Goal: Transaction & Acquisition: Purchase product/service

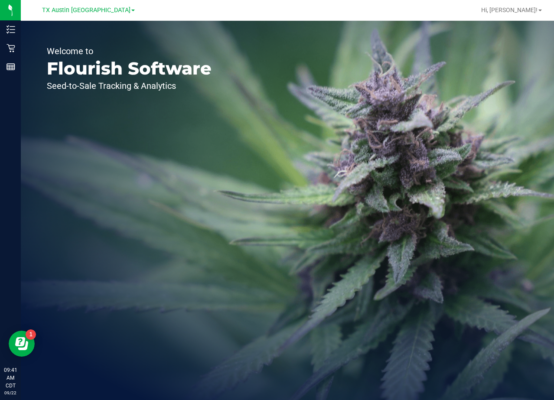
click at [397, 176] on div "Welcome to Flourish Software Seed-to-Sale Tracking & Analytics" at bounding box center [287, 210] width 533 height 379
click at [92, 9] on span "TX Austin [GEOGRAPHIC_DATA]" at bounding box center [86, 10] width 88 height 8
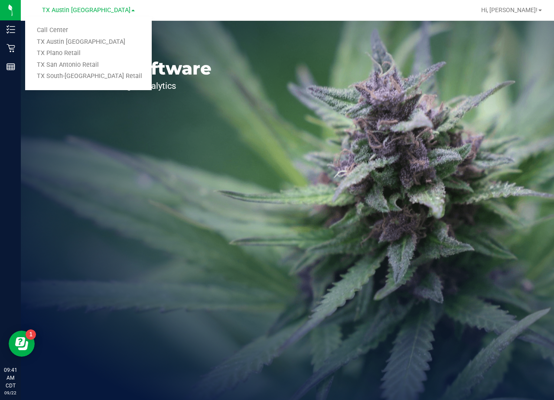
drag, startPoint x: 82, startPoint y: 26, endPoint x: 75, endPoint y: 37, distance: 12.7
click at [82, 26] on link "Call Center" at bounding box center [88, 31] width 126 height 12
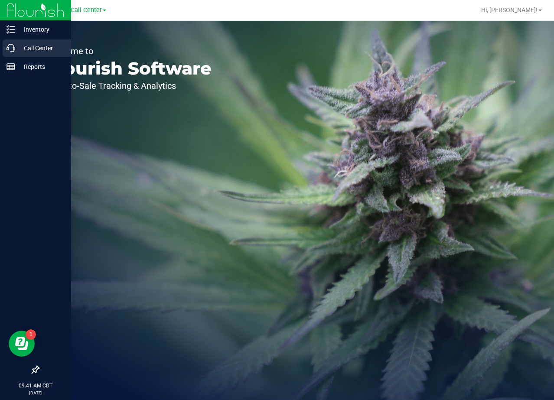
click at [7, 50] on icon at bounding box center [10, 48] width 9 height 9
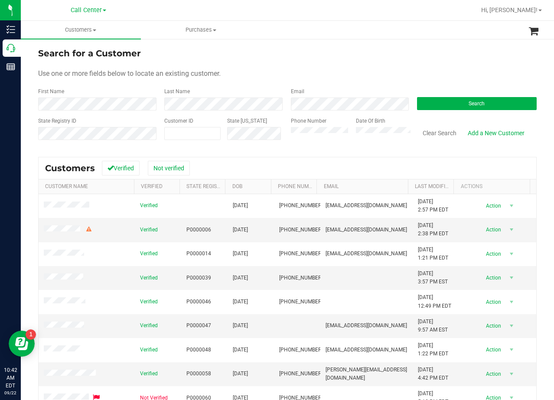
drag, startPoint x: 337, startPoint y: 54, endPoint x: 324, endPoint y: 59, distance: 13.6
click at [337, 54] on div "Search for a Customer" at bounding box center [287, 53] width 498 height 13
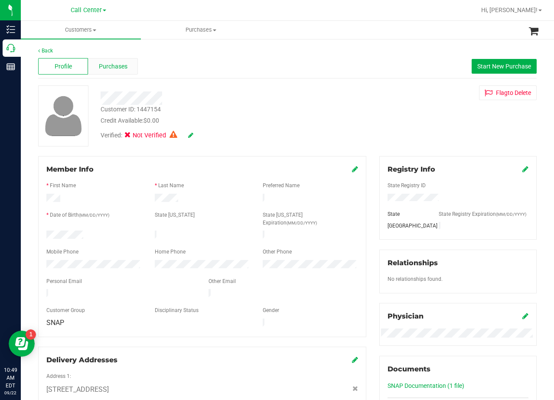
click at [125, 66] on span "Purchases" at bounding box center [113, 66] width 29 height 9
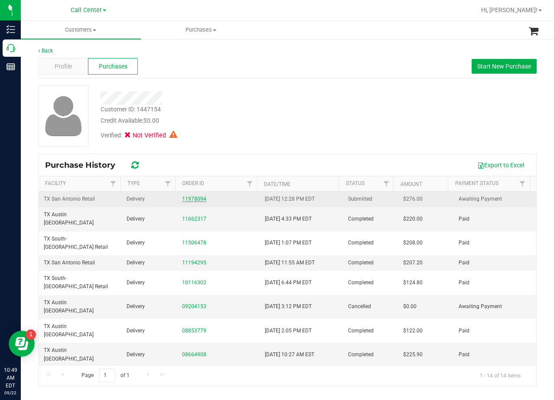
click at [194, 201] on link "11978094" at bounding box center [194, 199] width 24 height 6
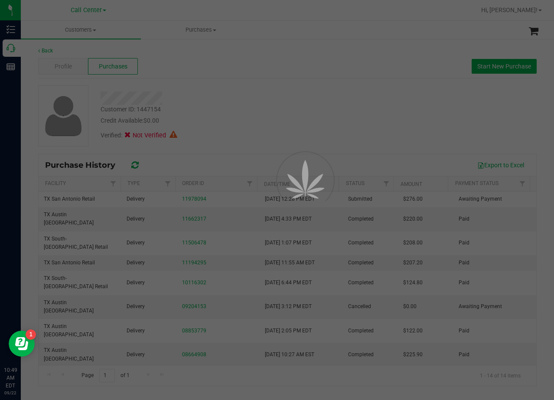
click at [250, 88] on div at bounding box center [277, 200] width 554 height 400
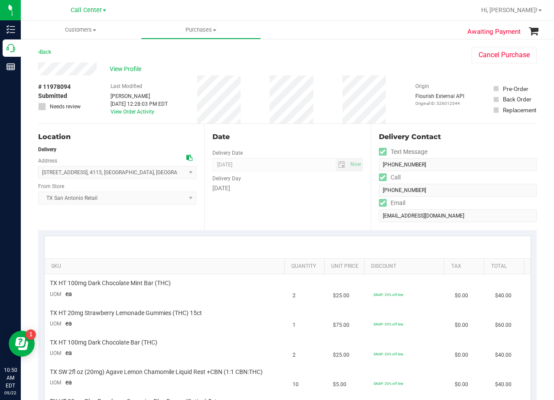
drag, startPoint x: 398, startPoint y: 79, endPoint x: 323, endPoint y: 82, distance: 75.0
click at [395, 79] on div "# 11978094 Submitted Needs review Last Modified [PERSON_NAME] [DATE] 12:28:03 P…" at bounding box center [287, 99] width 498 height 48
click at [121, 63] on div "View Profile" at bounding box center [246, 68] width 416 height 13
click at [125, 67] on span "View Profile" at bounding box center [127, 69] width 35 height 9
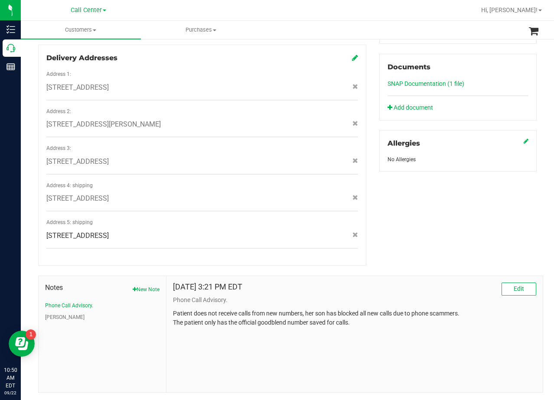
scroll to position [306, 0]
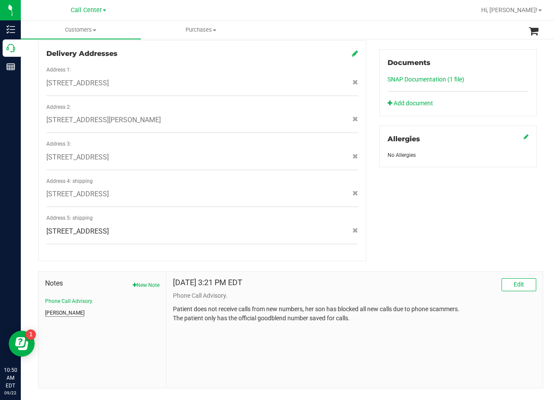
click at [52, 309] on button "[PERSON_NAME]" at bounding box center [64, 313] width 39 height 8
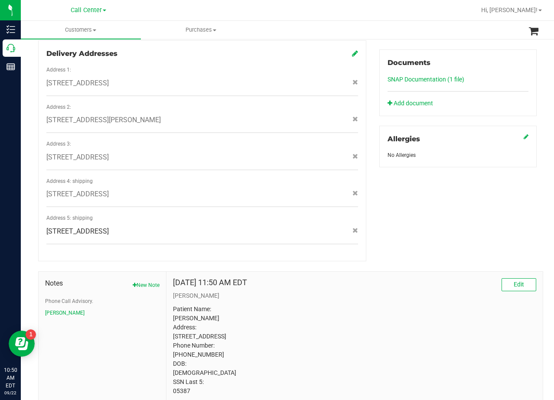
click at [179, 383] on p "Patient Name: [PERSON_NAME] Address: [STREET_ADDRESS] Phone Number: [PHONE_NUMB…" at bounding box center [354, 349] width 363 height 91
copy p "05387"
click at [329, 278] on div "[DATE] 11:50 AM EDT Edit" at bounding box center [354, 284] width 363 height 13
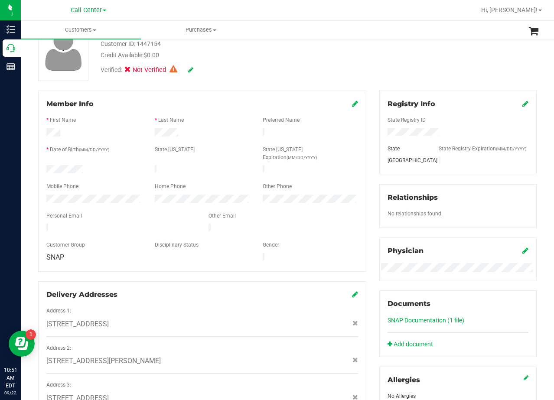
scroll to position [0, 0]
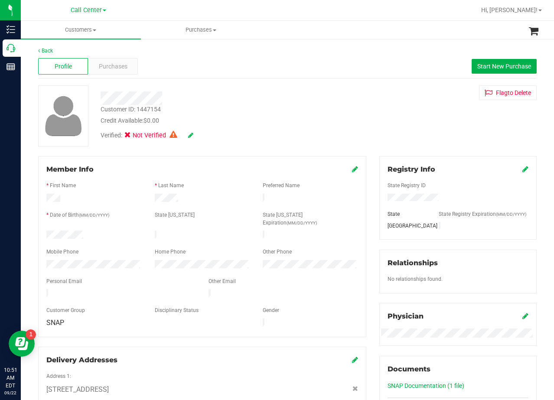
click at [109, 76] on div "Profile Purchases Start New Purchase" at bounding box center [287, 67] width 498 height 24
click at [109, 73] on div "Purchases" at bounding box center [113, 66] width 50 height 16
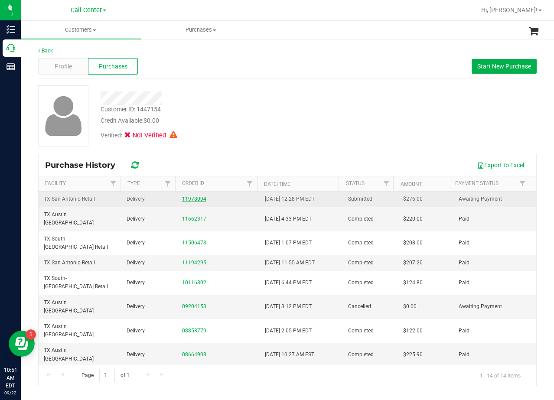
click at [192, 197] on link "11978094" at bounding box center [194, 199] width 24 height 6
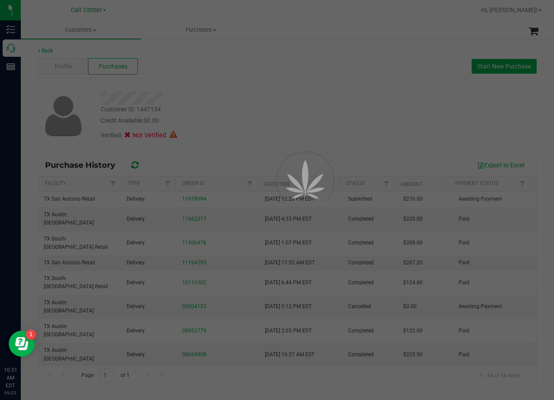
drag, startPoint x: 233, startPoint y: 48, endPoint x: 237, endPoint y: 47, distance: 4.4
click at [234, 47] on div at bounding box center [277, 200] width 554 height 400
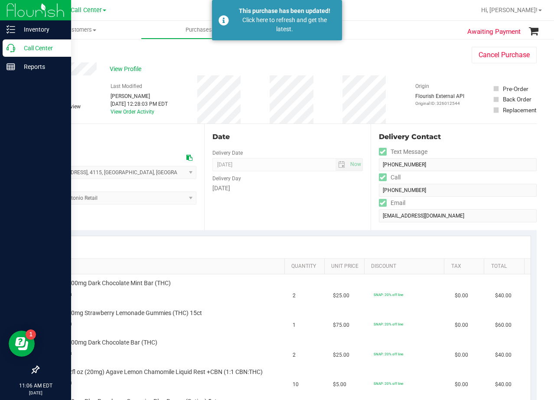
click at [17, 47] on p "Call Center" at bounding box center [41, 48] width 52 height 10
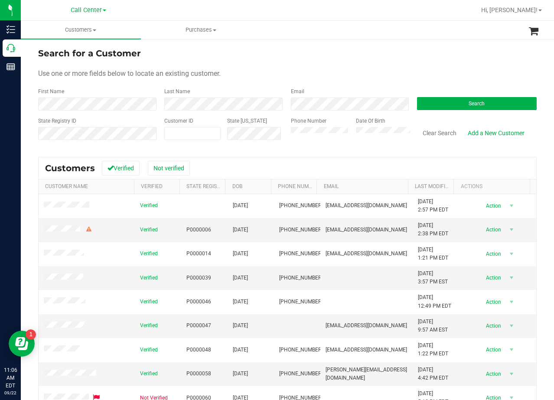
click at [272, 69] on div "Use one or more fields below to locate an existing customer." at bounding box center [287, 73] width 498 height 10
click at [308, 57] on div "Search for a Customer" at bounding box center [287, 53] width 498 height 13
click at [444, 101] on button "Search" at bounding box center [477, 103] width 120 height 13
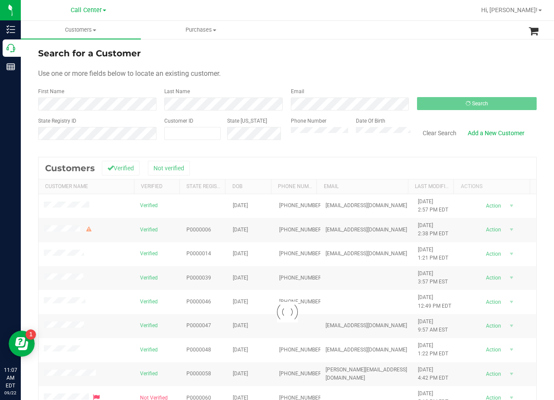
click at [365, 42] on div "Search for a Customer Use one or more fields below to locate an existing custom…" at bounding box center [287, 256] width 533 height 437
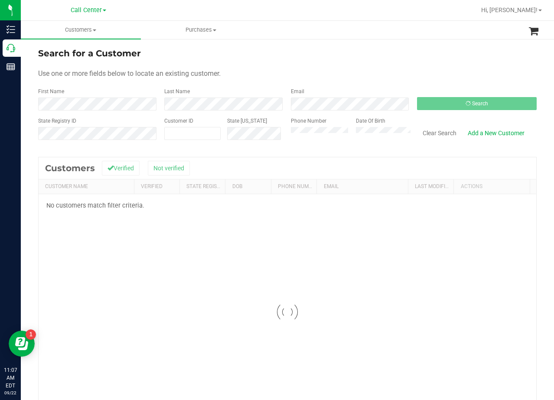
click at [335, 77] on div "Use one or more fields below to locate an existing customer." at bounding box center [287, 73] width 498 height 10
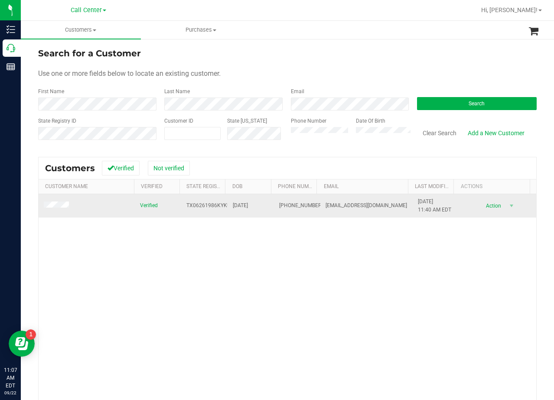
click at [57, 209] on span at bounding box center [58, 205] width 28 height 9
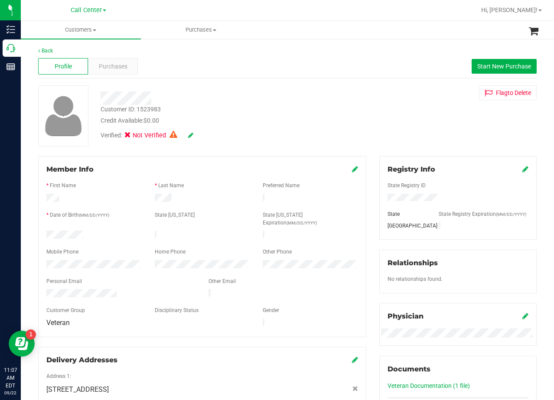
click at [359, 105] on div "Customer ID: 1523983 Credit Available: $0.00 Verified: Not Verified Flag to [GE…" at bounding box center [287, 115] width 511 height 61
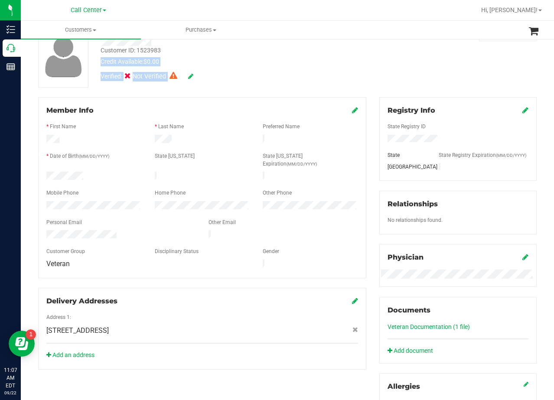
scroll to position [173, 0]
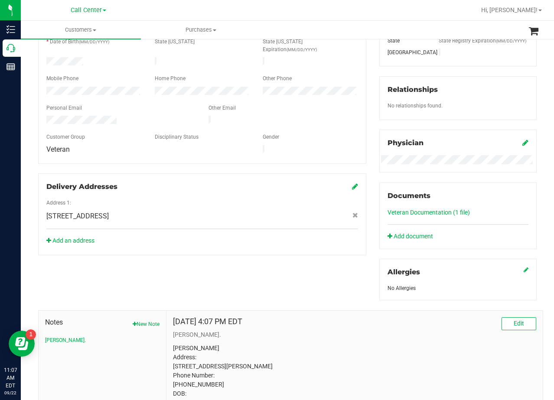
click at [367, 173] on div "Member Info * First Name * Last Name Preferred Name * Date of Birth (MM/DD/YYYY…" at bounding box center [202, 119] width 341 height 272
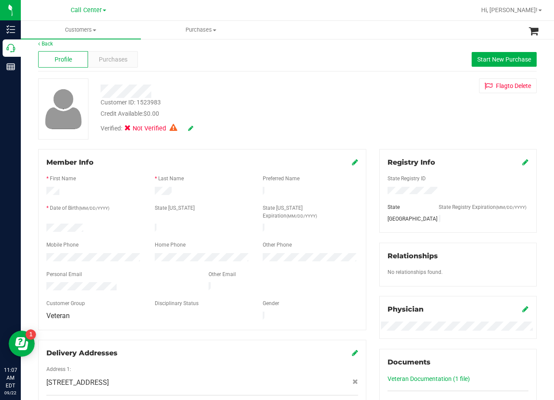
scroll to position [0, 0]
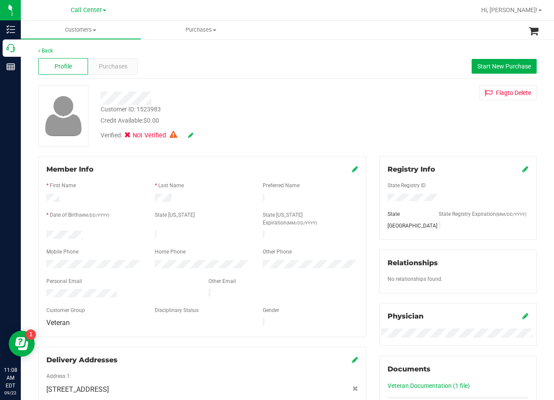
click at [376, 126] on div "Customer ID: 1523983 Credit Available: $0.00 Verified: Not Verified Flag to [GE…" at bounding box center [287, 115] width 511 height 61
click at [365, 135] on div "Customer ID: 1523983 Credit Available: $0.00 Verified: Not Verified Flag to [GE…" at bounding box center [287, 115] width 511 height 61
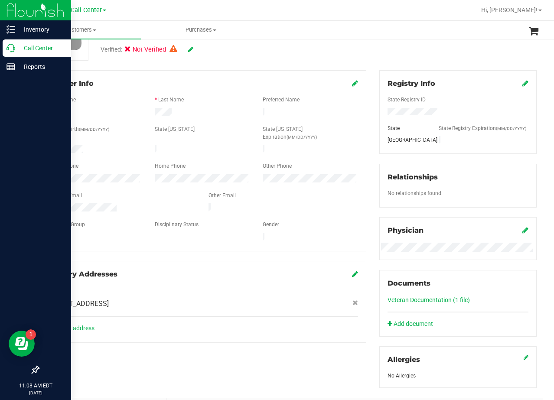
scroll to position [87, 0]
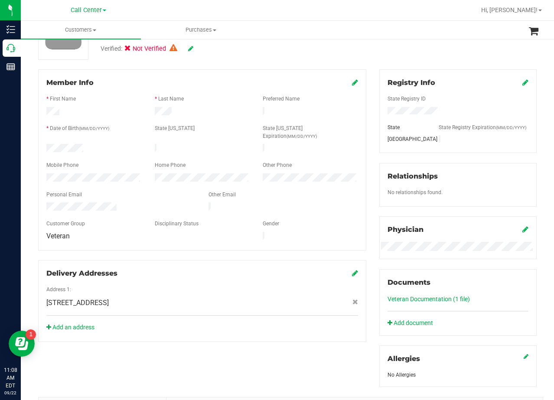
click at [109, 298] on span "[STREET_ADDRESS]" at bounding box center [77, 303] width 62 height 10
click at [138, 334] on div "Member Info * First Name * Last Name Preferred Name * Date of Birth (MM/DD/YYYY…" at bounding box center [287, 294] width 511 height 450
click at [109, 298] on span "[STREET_ADDRESS]" at bounding box center [77, 303] width 62 height 10
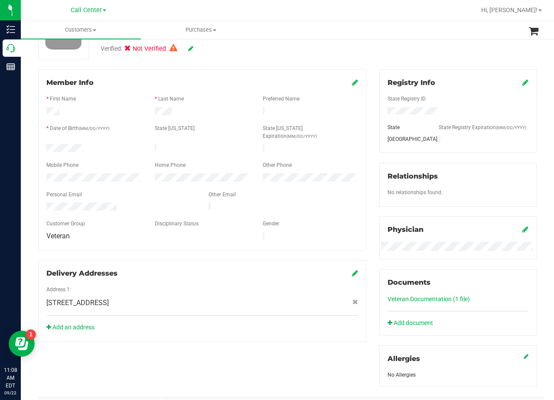
click at [109, 298] on span "[STREET_ADDRESS]" at bounding box center [77, 303] width 62 height 10
click at [136, 353] on div "Member Info * First Name * Last Name Preferred Name * Date of Birth (MM/DD/YYYY…" at bounding box center [287, 294] width 511 height 450
click at [109, 298] on span "[STREET_ADDRESS]" at bounding box center [77, 303] width 62 height 10
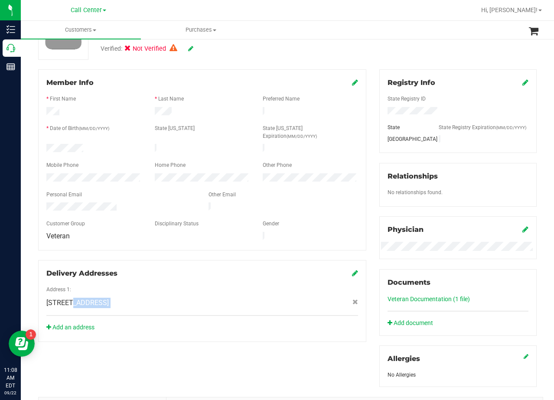
click at [109, 298] on span "[STREET_ADDRESS]" at bounding box center [77, 303] width 62 height 10
click at [122, 335] on div "Member Info * First Name * Last Name Preferred Name * Date of Birth (MM/DD/YYYY…" at bounding box center [287, 294] width 511 height 450
click at [110, 295] on div at bounding box center [201, 296] width 311 height 2
click at [109, 298] on span "[STREET_ADDRESS]" at bounding box center [77, 303] width 62 height 10
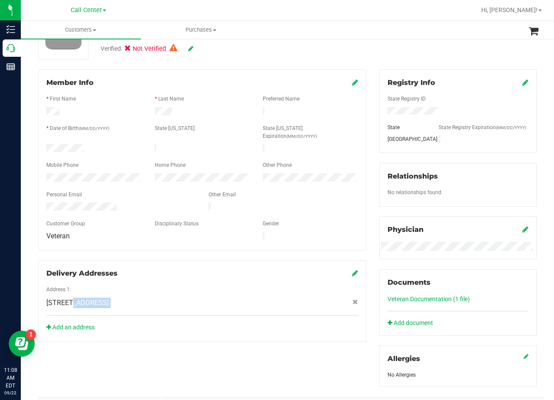
click at [109, 298] on span "[STREET_ADDRESS]" at bounding box center [77, 303] width 62 height 10
click at [130, 341] on div "Member Info * First Name * Last Name Preferred Name * Date of Birth (MM/DD/YYYY…" at bounding box center [287, 294] width 511 height 450
click at [109, 298] on span "[STREET_ADDRESS]" at bounding box center [77, 303] width 62 height 10
drag, startPoint x: 114, startPoint y: 285, endPoint x: 120, endPoint y: 327, distance: 42.0
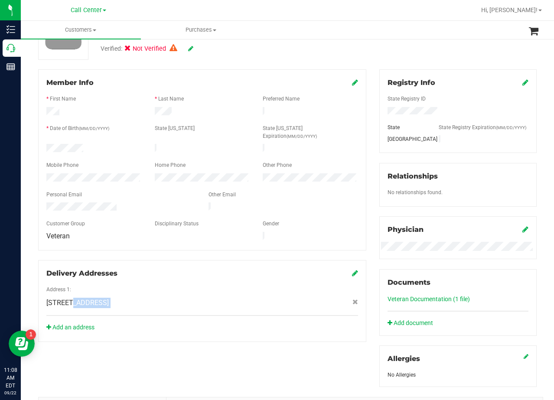
click at [109, 298] on span "[STREET_ADDRESS]" at bounding box center [77, 303] width 62 height 10
click at [120, 328] on div "Member Info * First Name * Last Name Preferred Name * Date of Birth (MM/DD/YYYY…" at bounding box center [287, 294] width 511 height 450
click at [109, 298] on span "[STREET_ADDRESS]" at bounding box center [77, 303] width 62 height 10
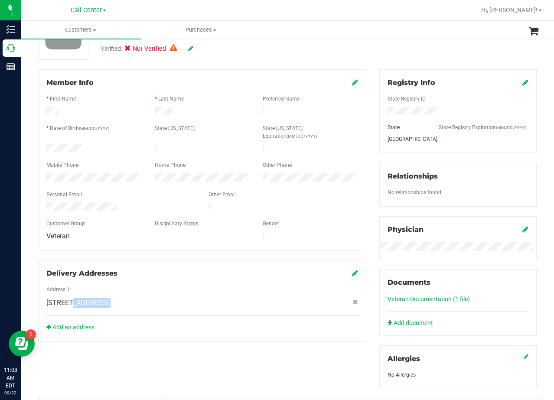
click at [109, 298] on span "[STREET_ADDRESS]" at bounding box center [77, 303] width 62 height 10
click at [129, 343] on div "Member Info * First Name * Last Name Preferred Name * Date of Birth (MM/DD/YYYY…" at bounding box center [287, 294] width 511 height 450
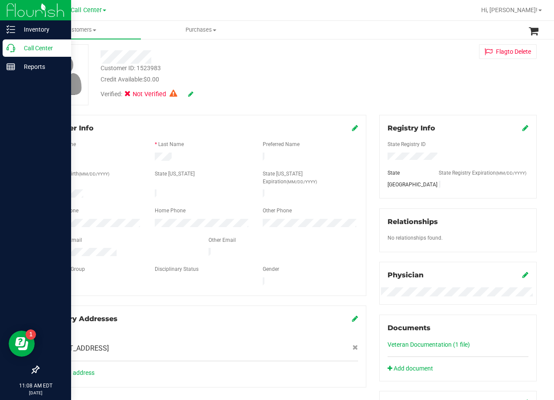
scroll to position [0, 0]
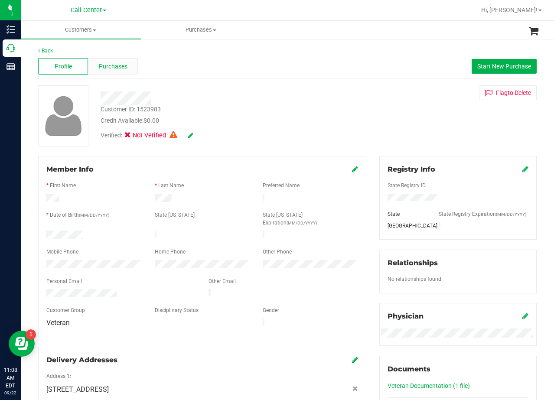
click at [111, 60] on div "Purchases" at bounding box center [113, 66] width 50 height 16
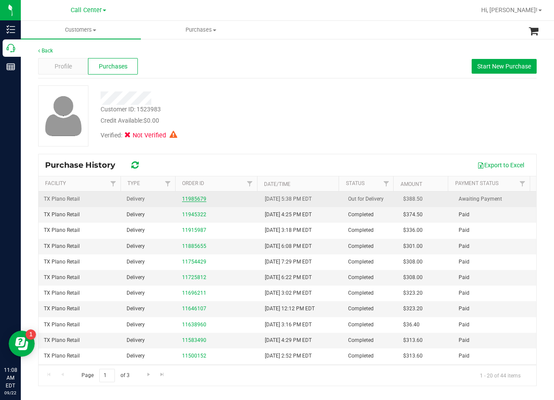
click at [182, 197] on link "11985679" at bounding box center [194, 199] width 24 height 6
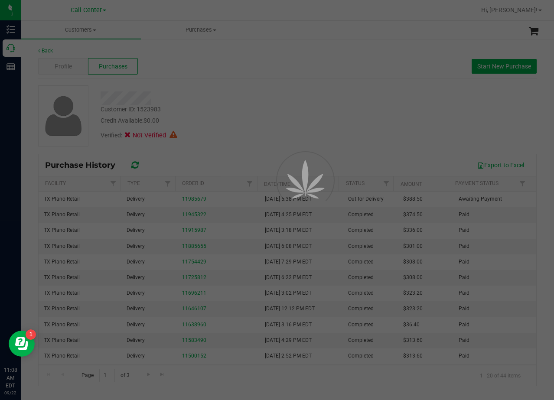
click at [262, 95] on div at bounding box center [277, 200] width 554 height 400
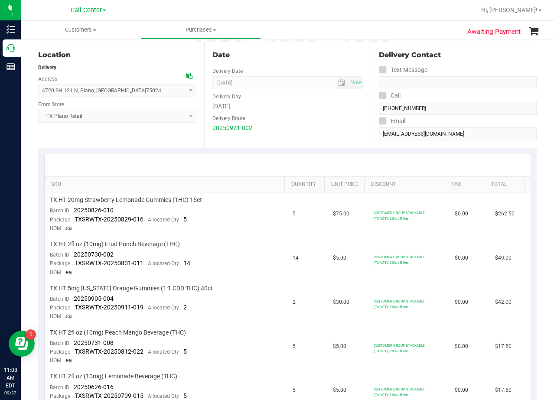
scroll to position [87, 0]
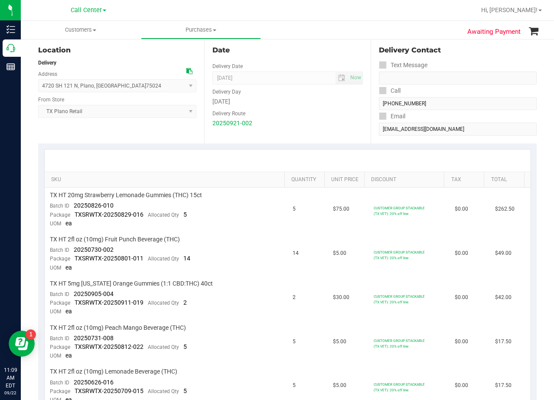
click at [343, 117] on div "Delivery Route" at bounding box center [287, 112] width 150 height 13
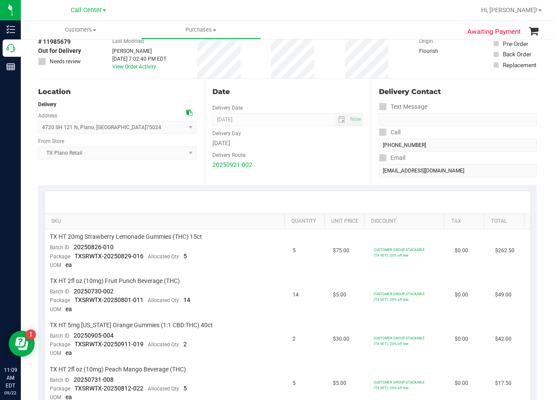
scroll to position [0, 0]
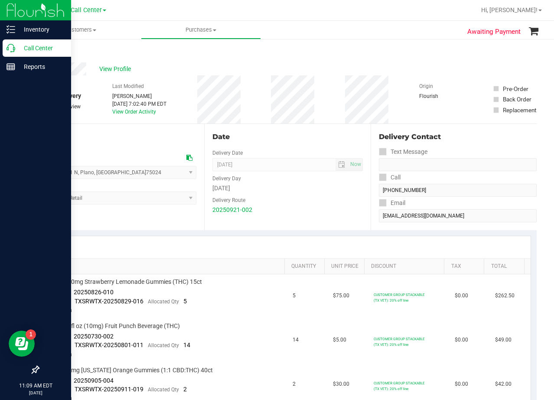
click at [12, 48] on icon at bounding box center [10, 48] width 9 height 9
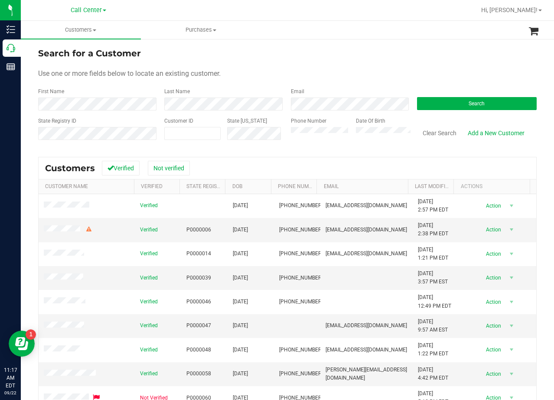
click at [317, 68] on form "Search for a Customer Use one or more fields below to locate an existing custom…" at bounding box center [287, 97] width 498 height 101
click at [461, 99] on button "Search" at bounding box center [477, 103] width 120 height 13
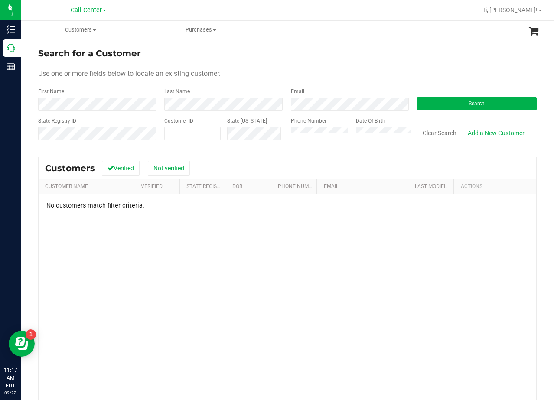
click at [439, 79] on form "Search for a Customer Use one or more fields below to locate an existing custom…" at bounding box center [287, 97] width 498 height 101
click at [426, 134] on button "Clear Search" at bounding box center [439, 133] width 45 height 15
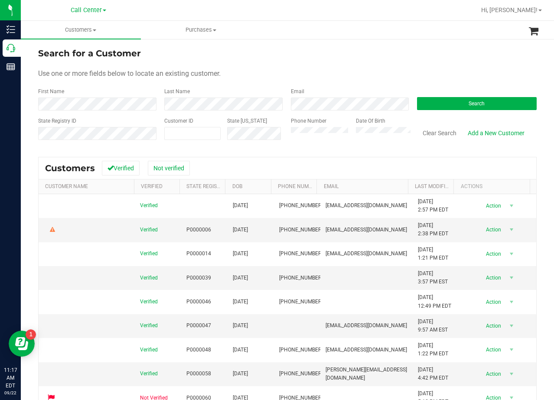
click at [325, 46] on div "Search for a Customer Use one or more fields below to locate an existing custom…" at bounding box center [287, 256] width 533 height 437
click at [368, 34] on ul "Customers All customers Add a new customer All physicians Purchases All purchas…" at bounding box center [298, 30] width 554 height 19
click at [400, 74] on div "Use one or more fields below to locate an existing customer." at bounding box center [287, 73] width 498 height 10
click at [362, 61] on form "Search for a Customer Use one or more fields below to locate an existing custom…" at bounding box center [287, 97] width 498 height 101
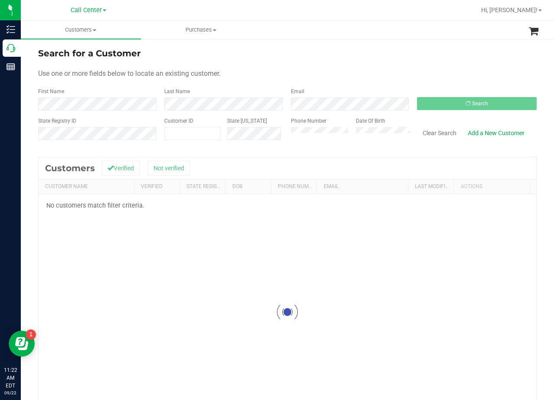
click at [348, 39] on div "Search for a Customer Use one or more fields below to locate an existing custom…" at bounding box center [287, 256] width 533 height 437
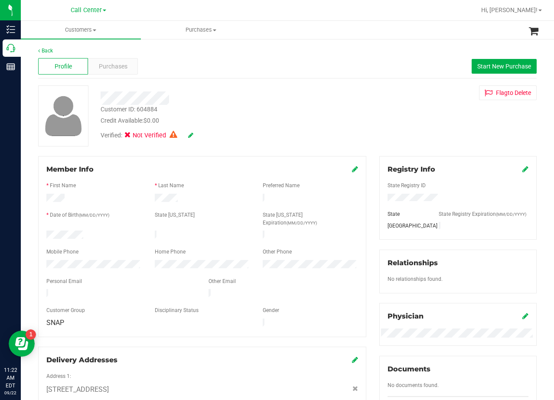
click at [351, 116] on div "Customer ID: 604884 Credit Available: $0.00 Verified: Not Verified Flag to [GEO…" at bounding box center [287, 115] width 511 height 61
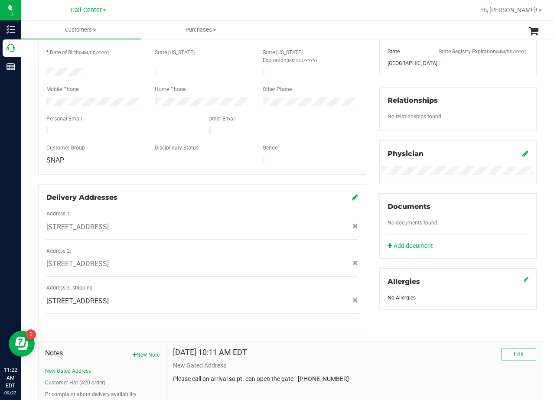
scroll to position [217, 0]
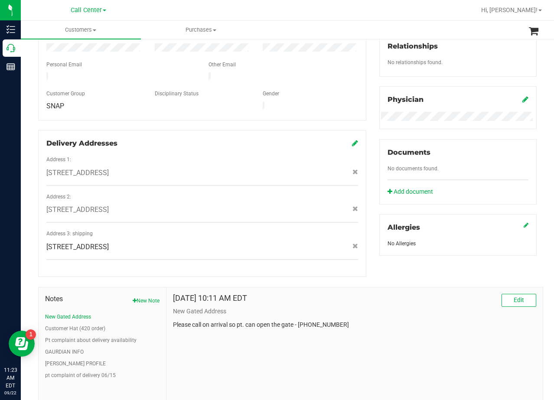
click at [109, 242] on span "[STREET_ADDRESS]" at bounding box center [77, 247] width 62 height 10
copy div "[STREET_ADDRESS]"
click at [343, 83] on div at bounding box center [201, 86] width 311 height 7
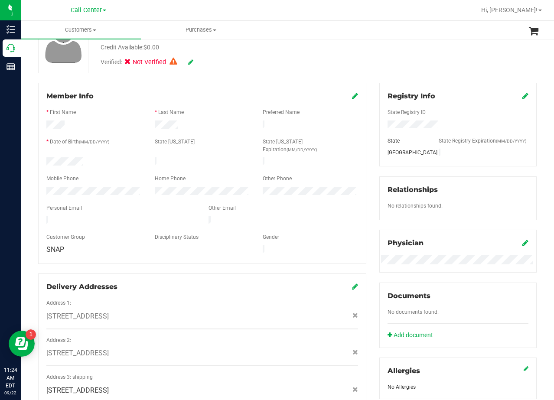
scroll to position [0, 0]
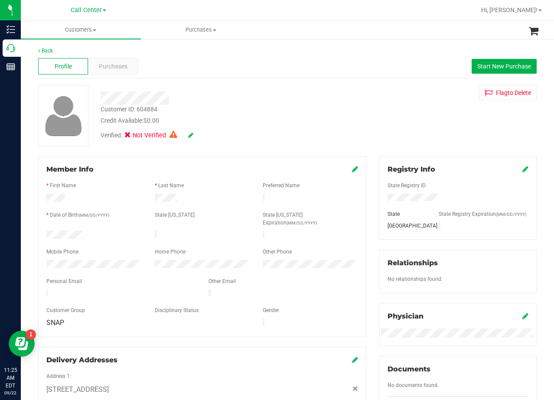
drag, startPoint x: 385, startPoint y: 89, endPoint x: 304, endPoint y: 20, distance: 106.3
click at [383, 89] on div "Flag to [GEOGRAPHIC_DATA]" at bounding box center [457, 92] width 170 height 15
click at [114, 289] on div at bounding box center [121, 294] width 162 height 10
click at [115, 299] on div at bounding box center [201, 302] width 311 height 7
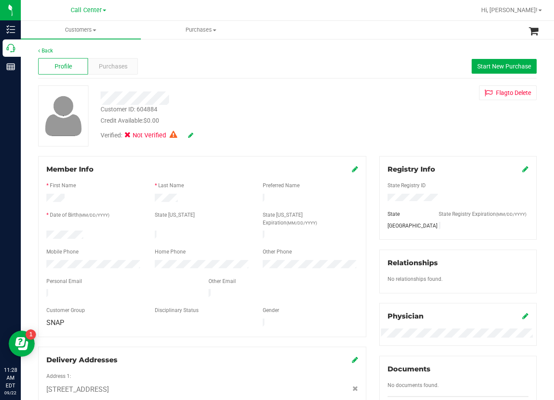
click at [372, 109] on div "Customer ID: 604884 Credit Available: $0.00 Verified: Not Verified Flag to [GEO…" at bounding box center [287, 115] width 511 height 61
click at [103, 62] on span "Purchases" at bounding box center [113, 66] width 29 height 9
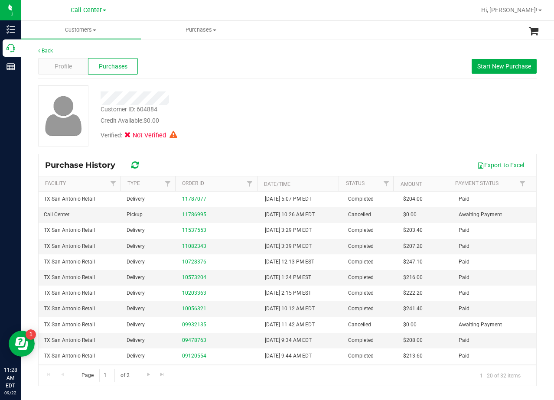
click at [71, 77] on div "Profile Purchases Start New Purchase" at bounding box center [287, 67] width 498 height 24
click at [67, 68] on span "Profile" at bounding box center [63, 66] width 17 height 9
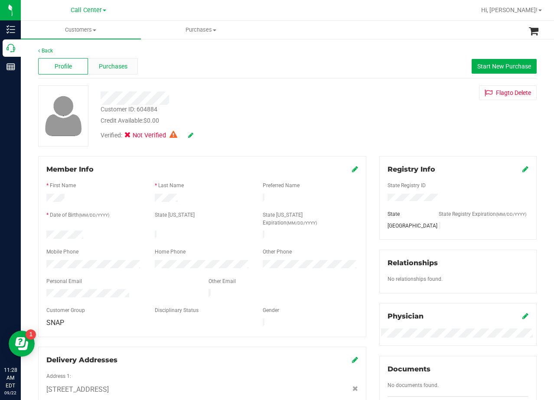
click at [111, 66] on span "Purchases" at bounding box center [113, 66] width 29 height 9
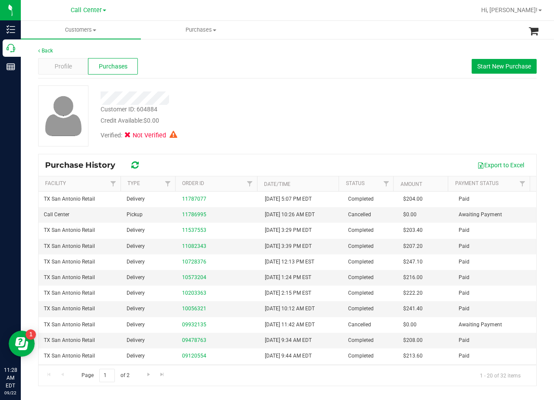
click at [52, 76] on div "Profile Purchases Start New Purchase" at bounding box center [287, 67] width 498 height 24
click at [52, 70] on div "Profile" at bounding box center [63, 66] width 50 height 16
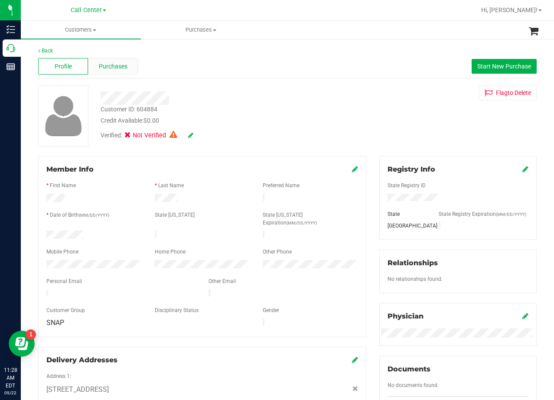
click at [129, 68] on div "Purchases" at bounding box center [113, 66] width 50 height 16
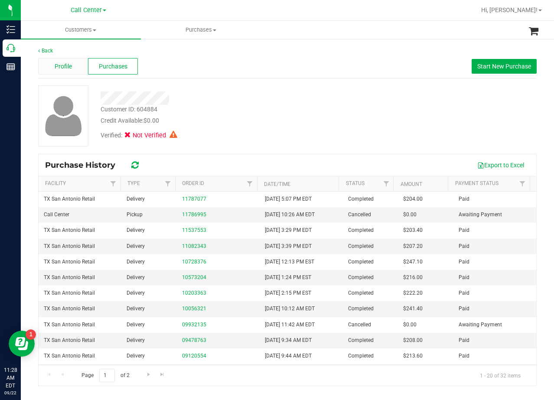
click at [72, 69] on div "Profile" at bounding box center [63, 66] width 50 height 16
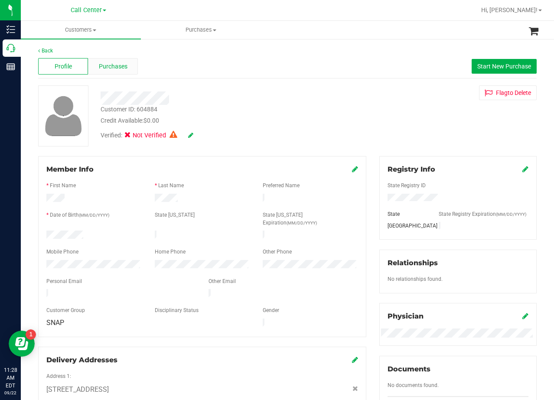
click at [100, 63] on span "Purchases" at bounding box center [113, 66] width 29 height 9
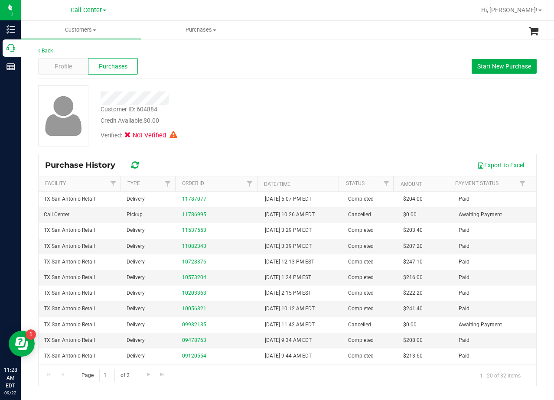
click at [66, 75] on div "Profile Purchases Start New Purchase" at bounding box center [287, 67] width 498 height 24
drag, startPoint x: 54, startPoint y: 53, endPoint x: 56, endPoint y: 71, distance: 17.9
click at [54, 54] on div "Back" at bounding box center [287, 51] width 498 height 8
click at [56, 71] on span "Profile" at bounding box center [63, 66] width 17 height 9
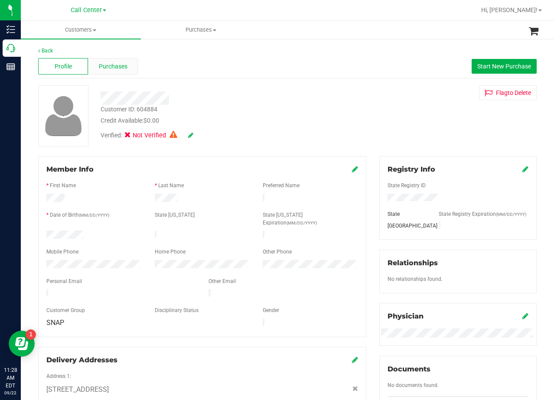
click at [100, 65] on span "Purchases" at bounding box center [113, 66] width 29 height 9
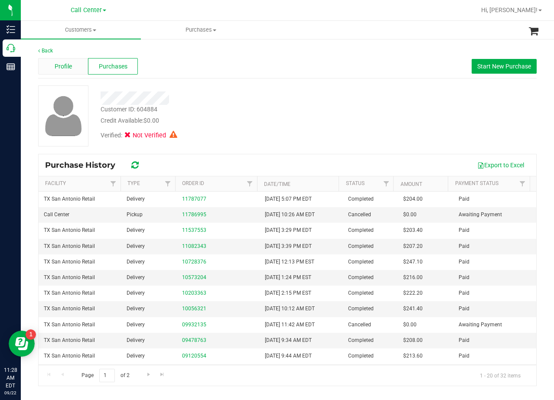
click at [65, 68] on span "Profile" at bounding box center [63, 66] width 17 height 9
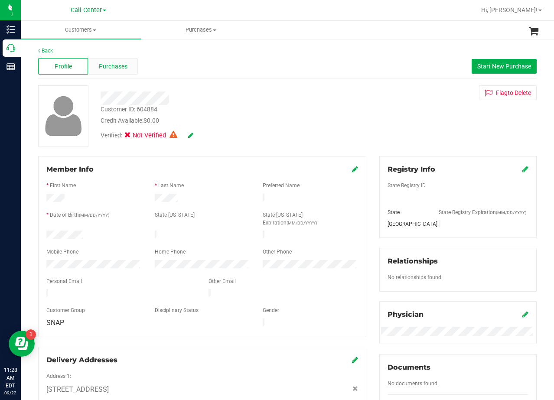
click at [107, 68] on span "Purchases" at bounding box center [113, 66] width 29 height 9
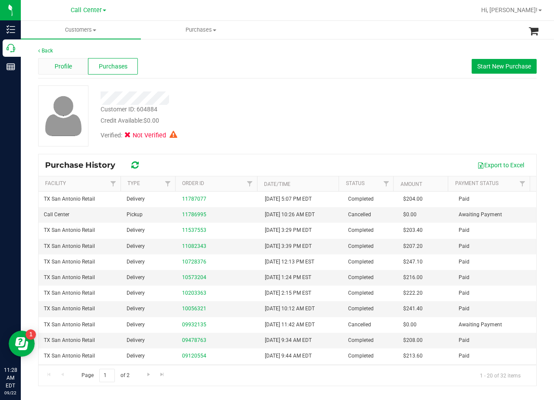
click at [74, 69] on div "Profile" at bounding box center [63, 66] width 50 height 16
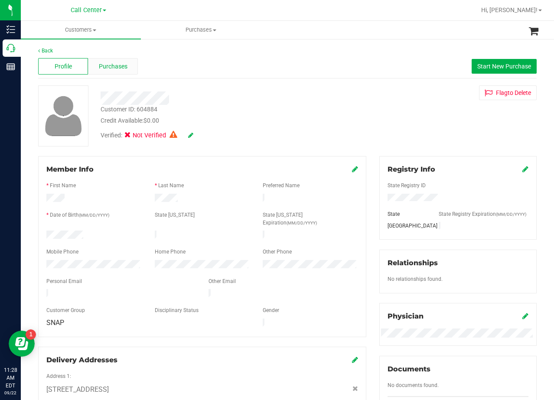
click at [102, 70] on span "Purchases" at bounding box center [113, 66] width 29 height 9
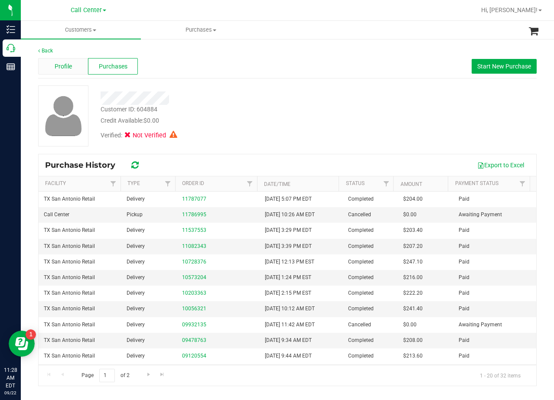
click at [65, 69] on span "Profile" at bounding box center [63, 66] width 17 height 9
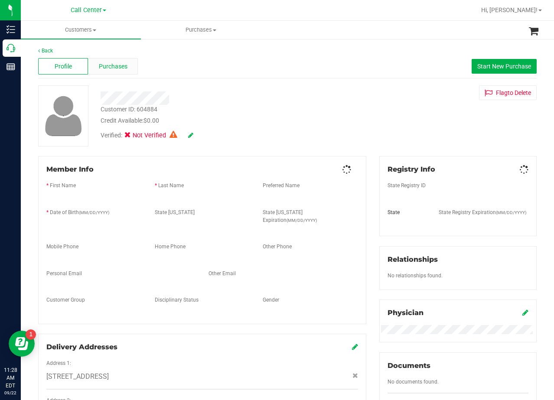
click at [108, 65] on span "Purchases" at bounding box center [113, 66] width 29 height 9
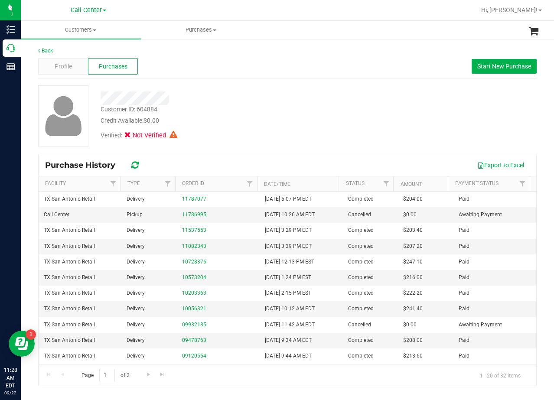
click at [148, 106] on div "Customer ID: 604884" at bounding box center [128, 109] width 57 height 9
click at [74, 63] on div "Profile" at bounding box center [63, 66] width 50 height 16
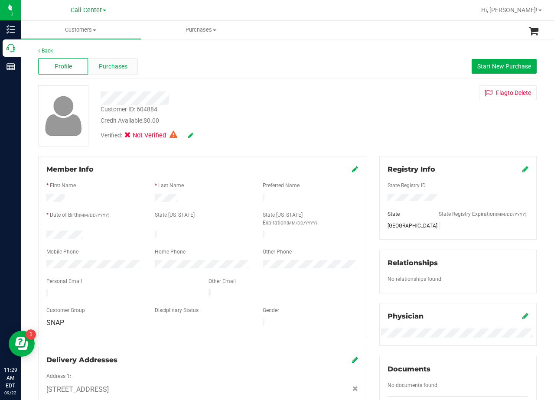
click at [117, 70] on span "Purchases" at bounding box center [113, 66] width 29 height 9
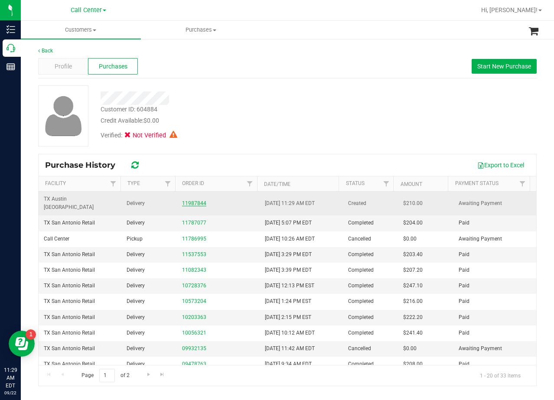
click at [191, 200] on link "11987844" at bounding box center [194, 203] width 24 height 6
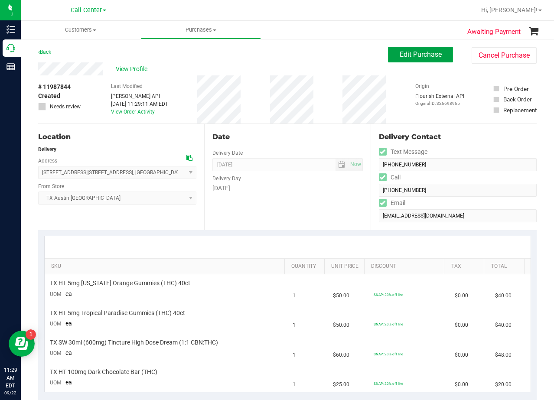
click at [409, 52] on span "Edit Purchase" at bounding box center [420, 54] width 42 height 8
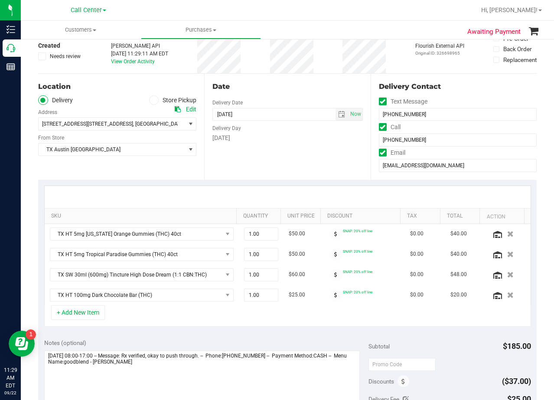
scroll to position [173, 0]
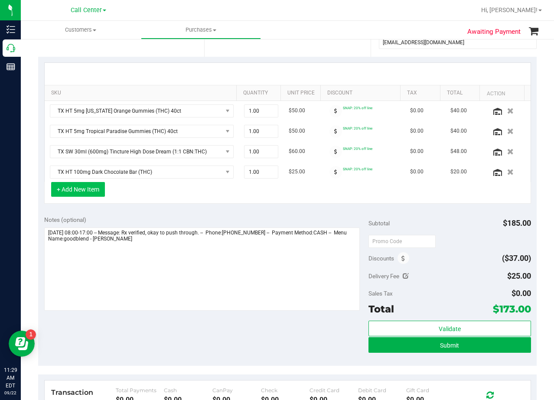
click at [83, 188] on button "+ Add New Item" at bounding box center [78, 189] width 54 height 15
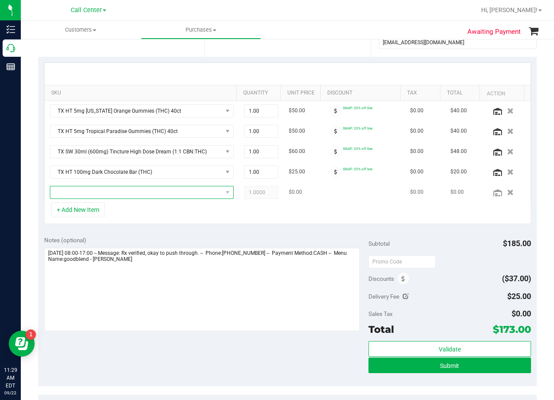
click at [88, 191] on span "NO DATA FOUND" at bounding box center [136, 192] width 172 height 12
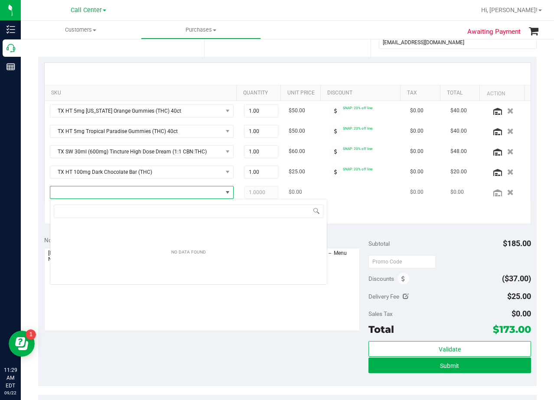
scroll to position [13, 179]
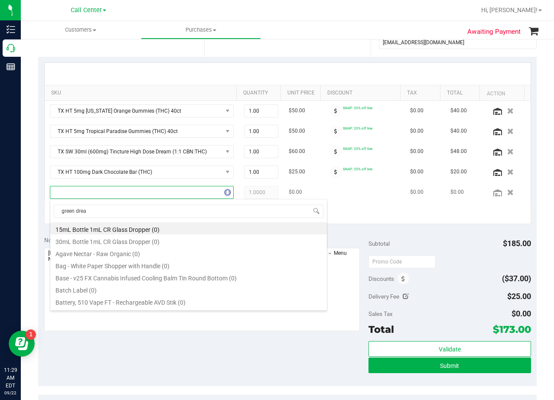
type input "green dream"
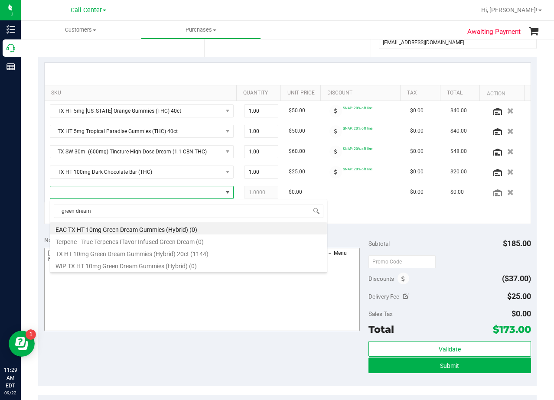
click at [220, 251] on li "TX HT 10mg Green Dream Gummies (Hybrid) 20ct (1144)" at bounding box center [188, 252] width 276 height 12
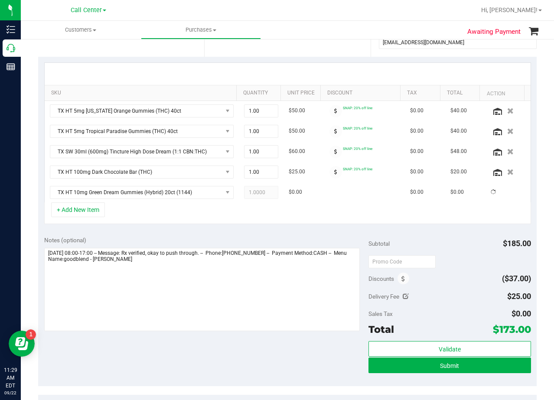
click at [219, 241] on div "Notes (optional)" at bounding box center [206, 240] width 324 height 9
click at [334, 111] on icon at bounding box center [335, 110] width 3 height 5
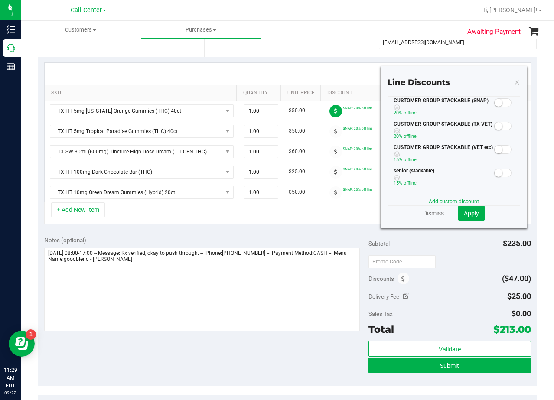
click at [494, 106] on small at bounding box center [498, 103] width 8 height 8
drag, startPoint x: 473, startPoint y: 216, endPoint x: 434, endPoint y: 201, distance: 41.1
click at [473, 216] on button "Apply" at bounding box center [471, 213] width 26 height 15
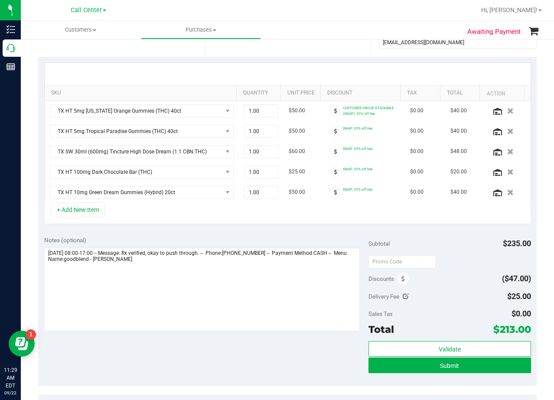
click at [334, 131] on icon at bounding box center [335, 131] width 3 height 5
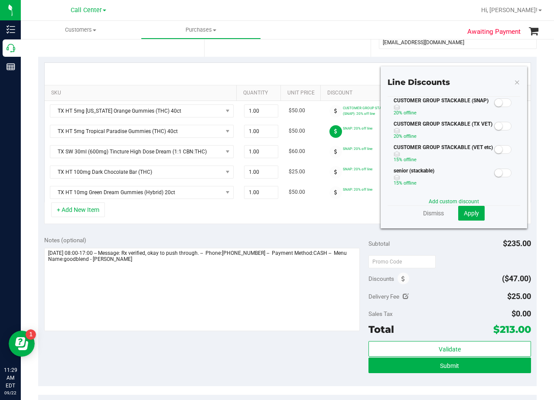
drag, startPoint x: 500, startPoint y: 102, endPoint x: 490, endPoint y: 135, distance: 34.9
click at [501, 104] on span at bounding box center [502, 102] width 17 height 9
click at [468, 214] on span "Apply" at bounding box center [470, 213] width 15 height 7
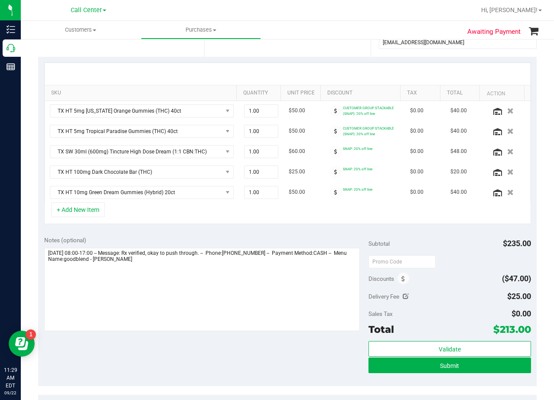
click at [334, 152] on icon at bounding box center [335, 151] width 3 height 5
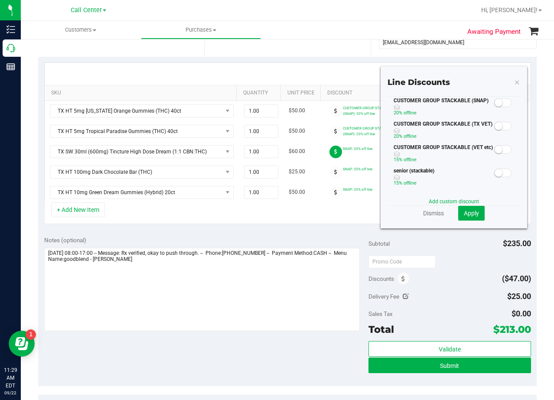
click at [496, 106] on span at bounding box center [502, 102] width 17 height 9
click at [473, 210] on button "Apply" at bounding box center [471, 213] width 26 height 15
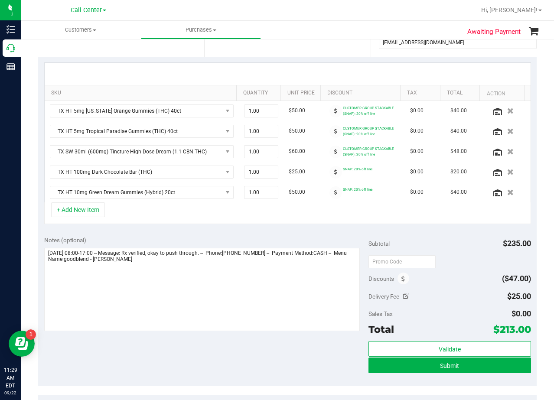
click at [331, 172] on span at bounding box center [335, 172] width 13 height 13
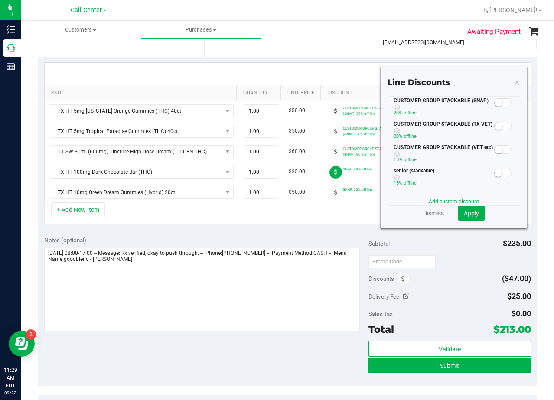
click at [495, 107] on div at bounding box center [503, 102] width 18 height 11
click at [495, 100] on span at bounding box center [502, 102] width 17 height 9
click at [471, 220] on button "Apply" at bounding box center [471, 213] width 26 height 15
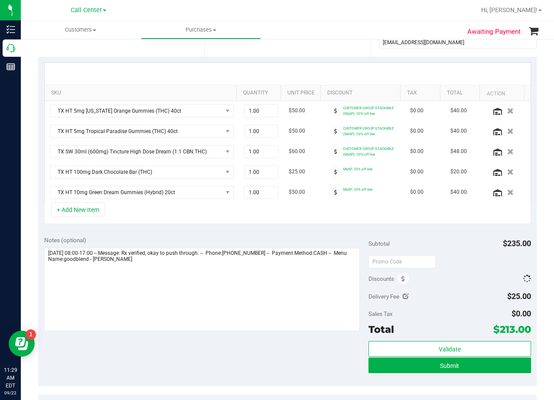
click at [471, 215] on div "+ Add New Item" at bounding box center [287, 213] width 486 height 22
click at [337, 220] on div "+ Add New Item" at bounding box center [287, 213] width 486 height 22
click at [334, 191] on icon at bounding box center [335, 192] width 3 height 5
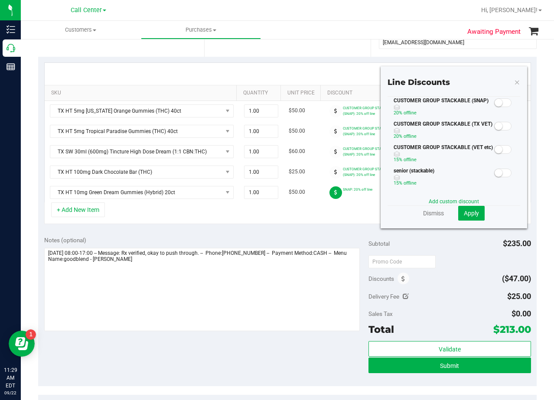
click at [494, 99] on small at bounding box center [498, 103] width 8 height 8
click at [470, 210] on span "Apply" at bounding box center [470, 213] width 15 height 7
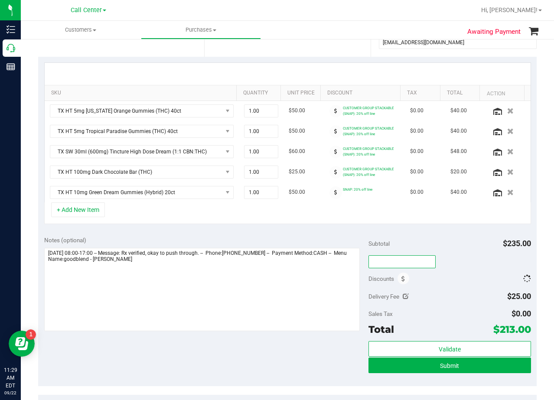
drag, startPoint x: 392, startPoint y: 262, endPoint x: 391, endPoint y: 267, distance: 4.8
click at [391, 263] on input "text" at bounding box center [401, 261] width 67 height 13
type input "TXAIQ10"
click at [443, 222] on div "+ Add New Item" at bounding box center [287, 213] width 486 height 22
click at [398, 293] on div "Delivery Fee" at bounding box center [388, 296] width 40 height 16
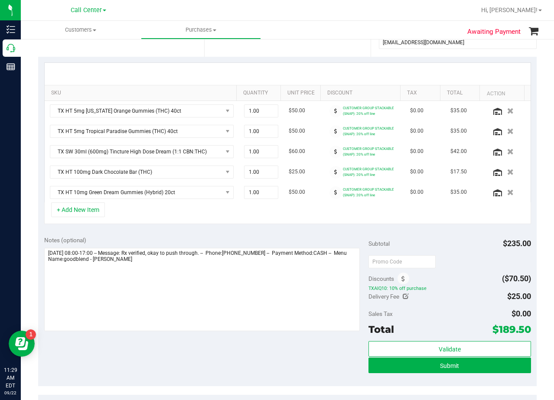
drag, startPoint x: 400, startPoint y: 295, endPoint x: 414, endPoint y: 299, distance: 14.3
click at [402, 296] on icon at bounding box center [405, 296] width 6 height 6
type input "$25.00"
click at [476, 295] on span "$25.00 25" at bounding box center [498, 297] width 65 height 15
click at [0, 0] on input "25" at bounding box center [0, 0] width 0 height 0
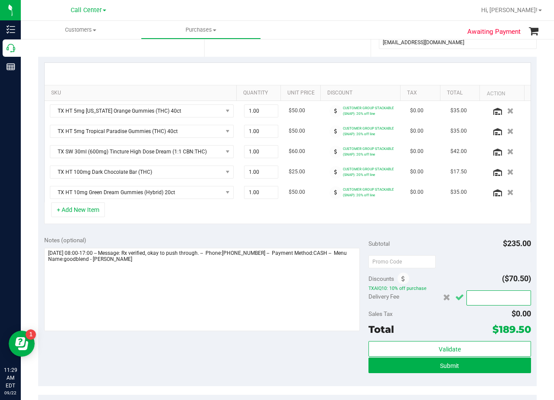
type input "$0.00"
click at [455, 298] on icon "Cancel button" at bounding box center [459, 297] width 9 height 6
click at [455, 269] on div "Subtotal $235.00 Discounts ($70.50) TXAIQ10: 10% off purchase Delivery Fee $0.0…" at bounding box center [449, 308] width 162 height 144
click at [334, 228] on div "SKU Quantity Unit Price Discount Tax Total Action TX HT 5mg [US_STATE] Orange G…" at bounding box center [287, 143] width 498 height 173
click at [262, 173] on span "1.00 1" at bounding box center [261, 171] width 34 height 13
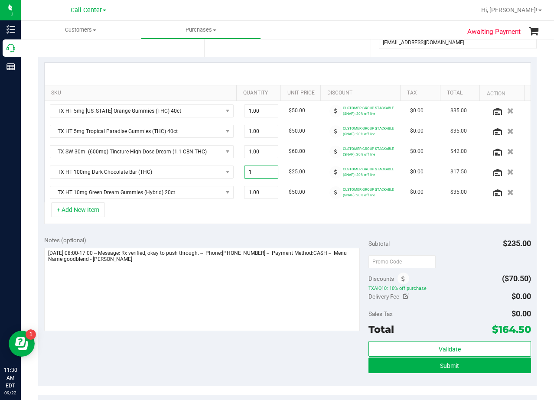
click at [281, 230] on div "Notes (optional) Subtotal $235.00 Discounts ($70.50) TXAIQ10: 10% off purchase …" at bounding box center [287, 308] width 498 height 156
click at [256, 175] on span "1.00 1" at bounding box center [261, 171] width 34 height 13
click at [256, 175] on input "1" at bounding box center [260, 172] width 33 height 12
type input "2"
type input "2.00"
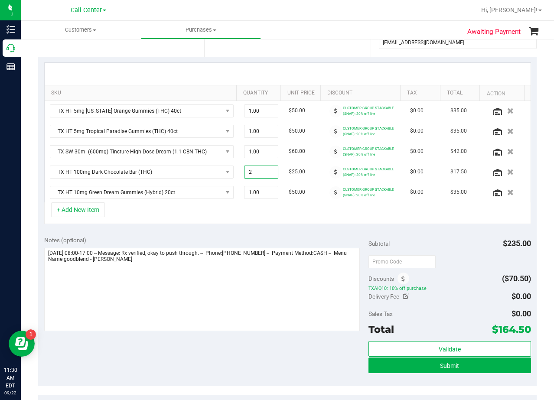
click at [296, 231] on div "Notes (optional) Subtotal $235.00 Discounts ($70.50) TXAIQ10: 10% off purchase …" at bounding box center [287, 308] width 498 height 156
click at [260, 197] on span "1.00 1" at bounding box center [261, 192] width 34 height 13
click at [260, 197] on input "1" at bounding box center [260, 192] width 33 height 12
click at [263, 225] on div "SKU Quantity Unit Price Discount Tax Total Action TX HT 5mg [US_STATE] Orange G…" at bounding box center [287, 143] width 498 height 173
click at [85, 211] on button "+ Add New Item" at bounding box center [78, 209] width 54 height 15
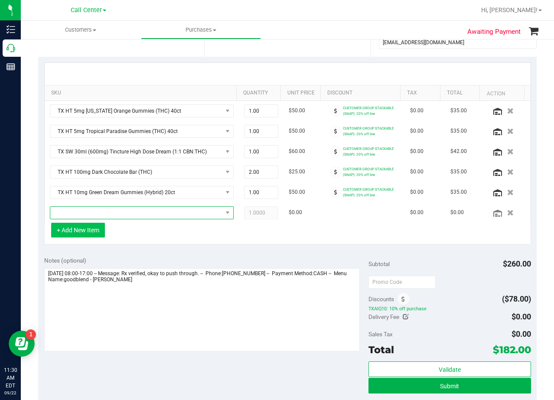
click at [85, 211] on span "NO DATA FOUND" at bounding box center [136, 213] width 172 height 12
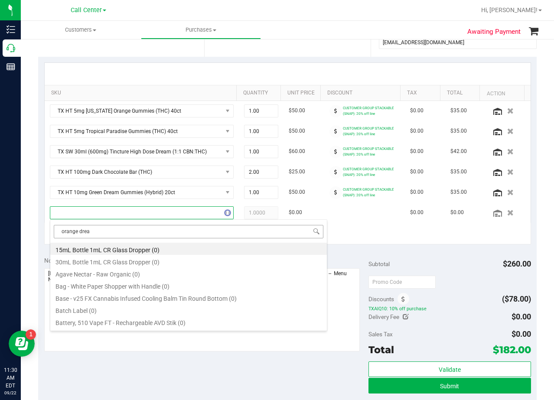
type input "orange dream"
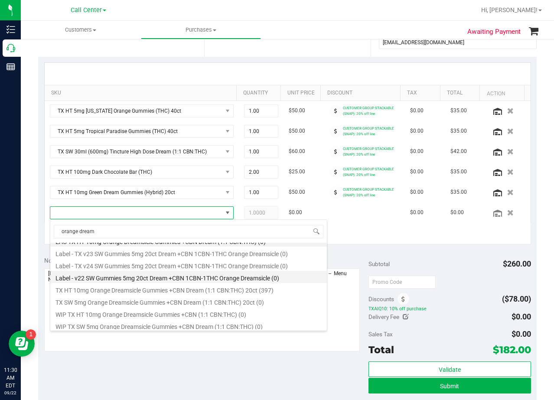
scroll to position [10, 0]
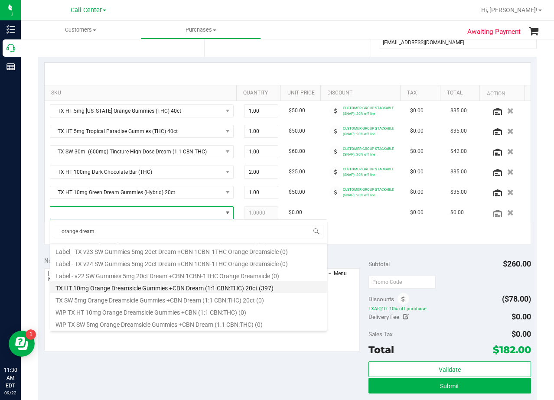
click at [187, 287] on li "TX HT 10mg Orange Dreamsicle Gummies +CBN Dream (1:1 CBN:THC) 20ct (397)" at bounding box center [188, 287] width 276 height 12
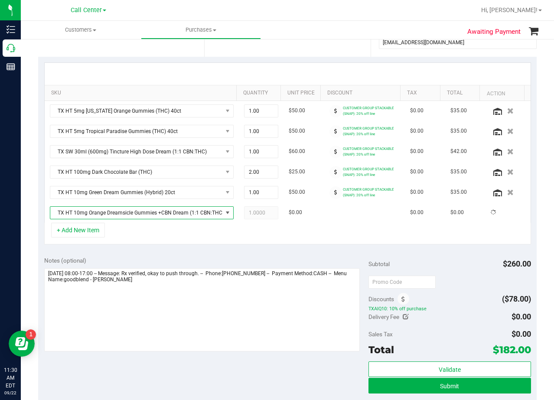
click at [191, 246] on div "SKU Quantity Unit Price Discount Tax Total Action TX HT 5mg [US_STATE] Orange G…" at bounding box center [287, 154] width 498 height 194
click at [345, 252] on div "Notes (optional) Subtotal $290.00 Discounts ($84.00) TXAIQ10: 10% off purchase …" at bounding box center [287, 328] width 498 height 156
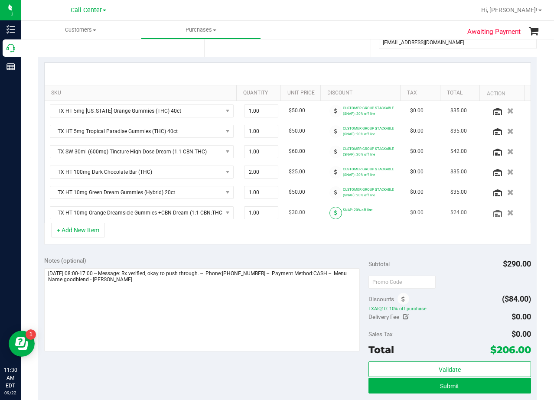
click at [329, 209] on span at bounding box center [335, 213] width 13 height 13
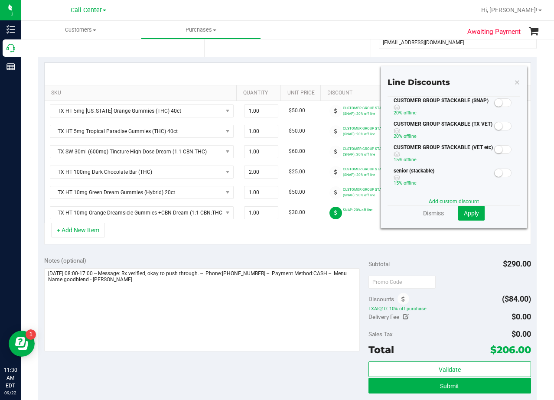
click at [499, 105] on span at bounding box center [502, 102] width 17 height 9
click at [473, 211] on button "Apply" at bounding box center [471, 213] width 26 height 15
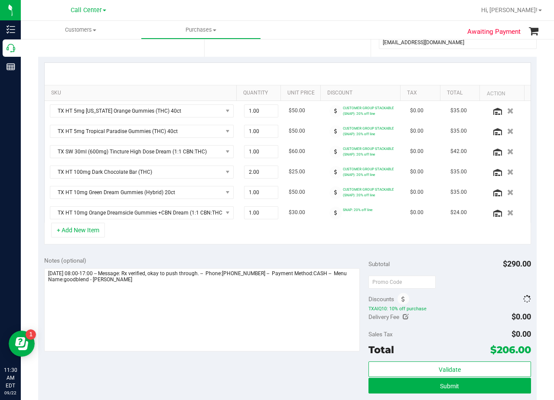
click at [329, 252] on div "Notes (optional) Subtotal $290.00 Discounts TXAIQ10: 10% off purchase Delivery …" at bounding box center [287, 328] width 498 height 156
click at [322, 250] on div "Notes (optional) Subtotal $290.00 Discounts ($87.00) TXAIQ10: 10% off purchase …" at bounding box center [287, 328] width 498 height 156
click at [350, 58] on div "SKU Quantity Unit Price Discount Tax Total Action TX HT 5mg [US_STATE] Orange G…" at bounding box center [287, 154] width 498 height 194
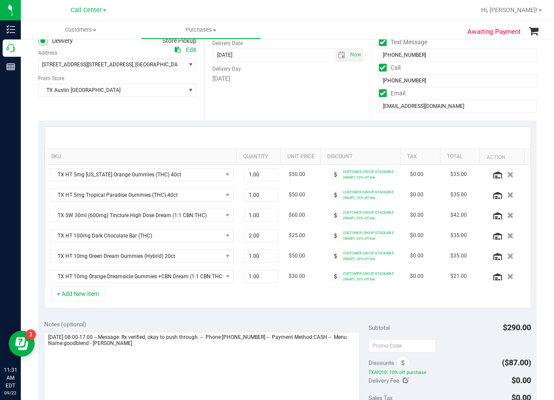
scroll to position [43, 0]
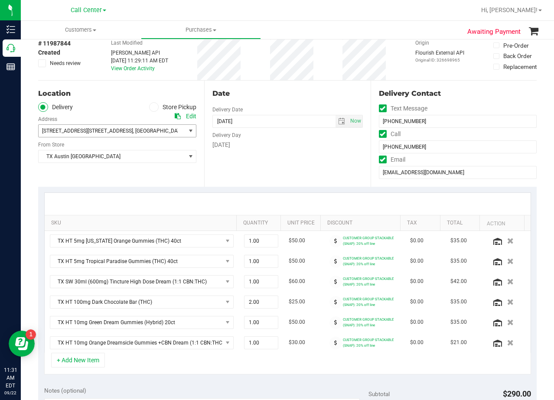
click at [179, 134] on span "[STREET_ADDRESS] , [STREET_ADDRESS] , [GEOGRAPHIC_DATA] , [GEOGRAPHIC_DATA] 781…" at bounding box center [117, 130] width 158 height 13
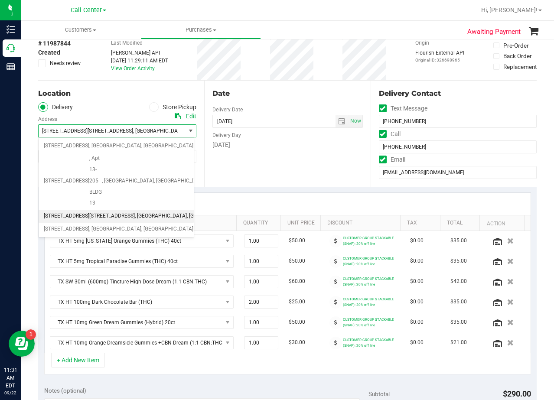
click at [135, 210] on span ", [GEOGRAPHIC_DATA]" at bounding box center [161, 215] width 52 height 11
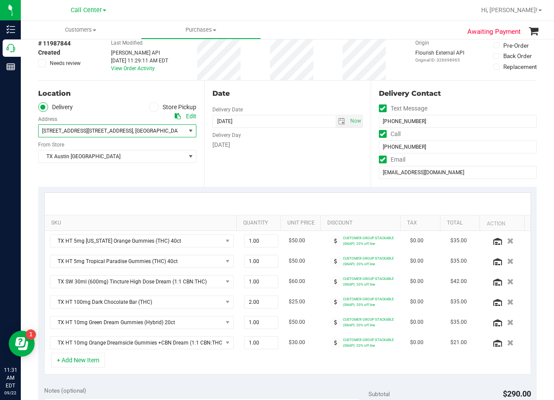
click at [254, 168] on div "Date Delivery Date [DATE] Now [DATE] 08:00 AM Now Delivery Day [DATE]" at bounding box center [287, 134] width 166 height 106
click at [166, 159] on span "TX Austin [GEOGRAPHIC_DATA]" at bounding box center [112, 156] width 146 height 12
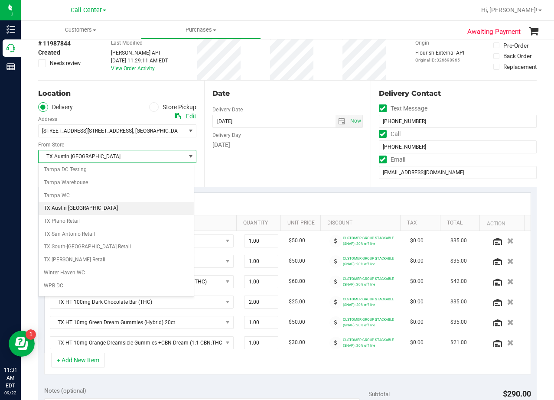
scroll to position [629, 0]
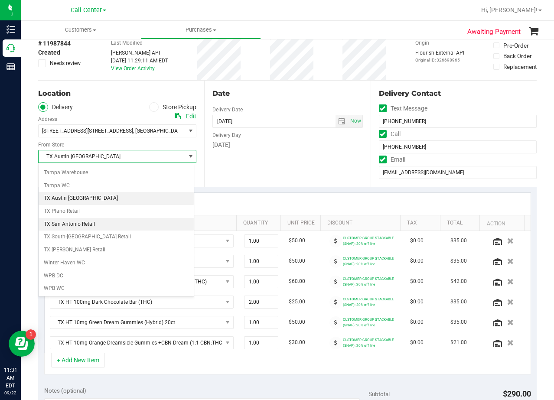
click at [132, 223] on li "TX San Antonio Retail" at bounding box center [116, 224] width 155 height 13
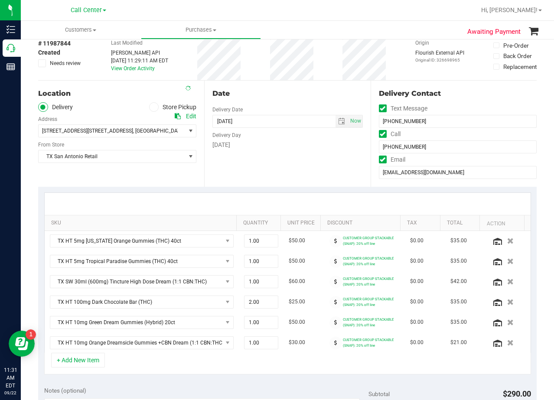
drag, startPoint x: 251, startPoint y: 177, endPoint x: 268, endPoint y: 140, distance: 41.1
click at [252, 178] on div "Date Delivery Date [DATE] Now [DATE] 08:00 AM Now Delivery Day [DATE]" at bounding box center [287, 134] width 166 height 106
click at [279, 94] on div "Date" at bounding box center [287, 93] width 150 height 10
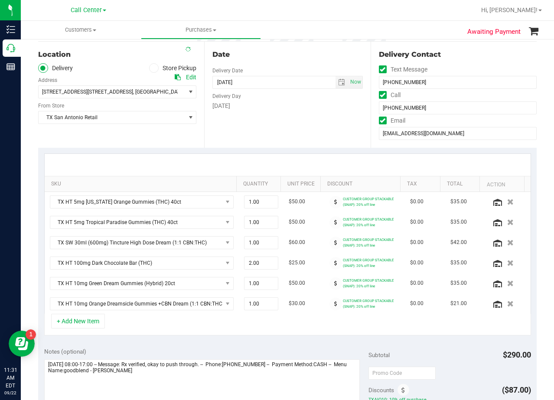
scroll to position [217, 0]
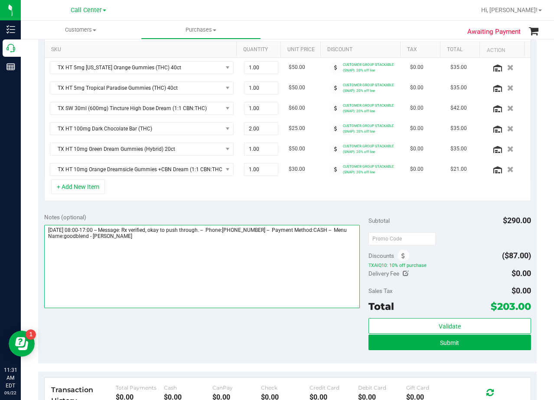
click at [210, 249] on textarea at bounding box center [202, 266] width 316 height 83
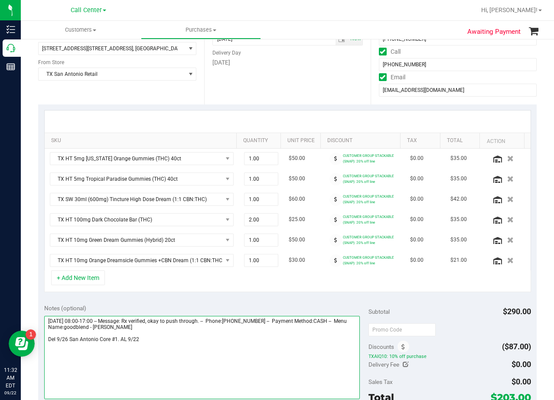
scroll to position [0, 0]
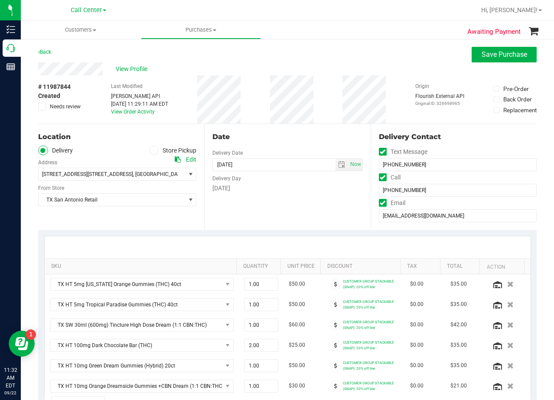
type textarea "[DATE] 08:00-17:00 -- Message: Rx verified, okay to push through. -- Phone:[PHO…"
click at [332, 188] on div "[DATE]" at bounding box center [287, 188] width 150 height 9
click at [299, 136] on div "Date" at bounding box center [287, 137] width 150 height 10
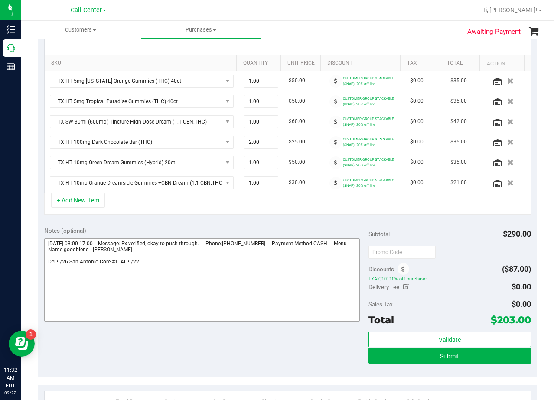
scroll to position [260, 0]
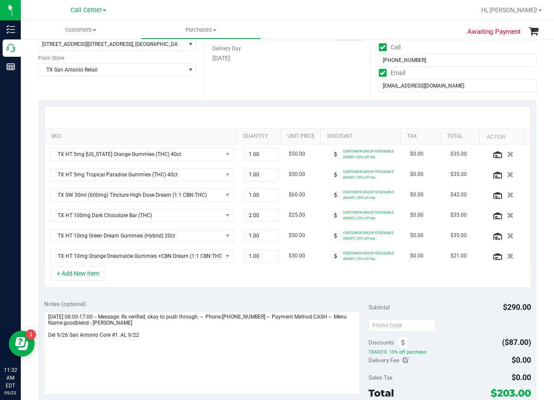
click at [314, 295] on div "Notes (optional) Subtotal $290.00 Discounts ($87.00) TXAIQ10: 10% off purchase …" at bounding box center [287, 372] width 498 height 156
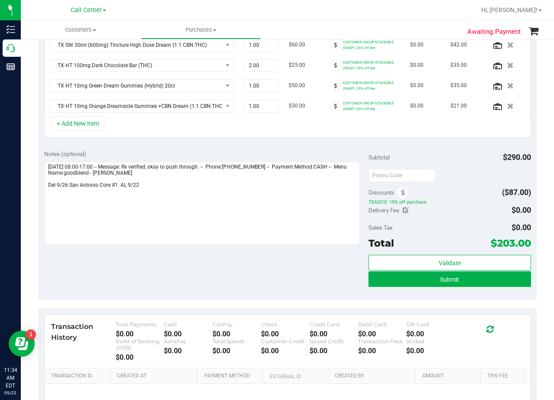
scroll to position [303, 0]
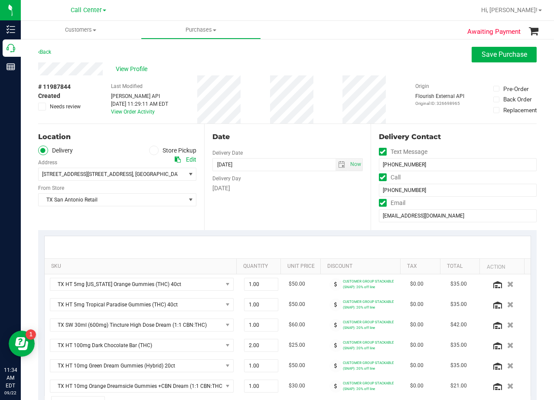
click at [290, 137] on div "Date" at bounding box center [287, 137] width 150 height 10
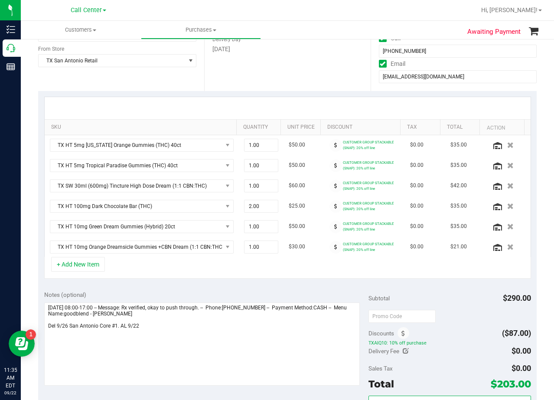
scroll to position [87, 0]
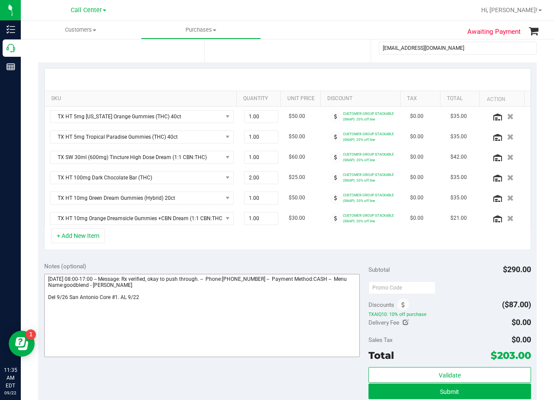
scroll to position [260, 0]
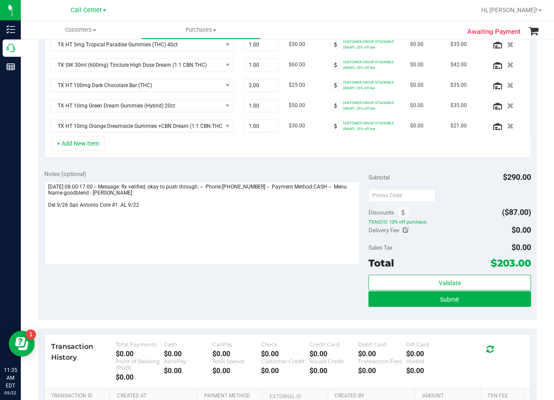
click at [389, 307] on div "Validate Submit" at bounding box center [449, 294] width 162 height 39
click at [388, 301] on button "Submit" at bounding box center [449, 299] width 162 height 16
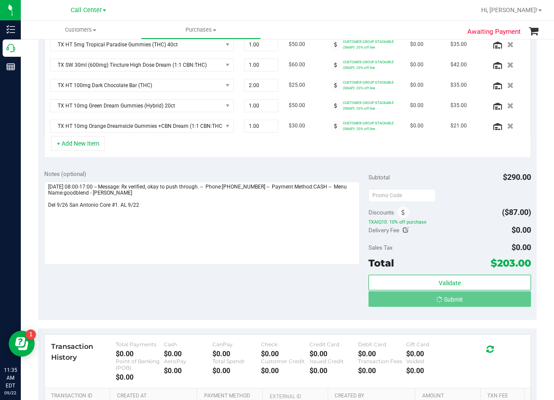
scroll to position [246, 0]
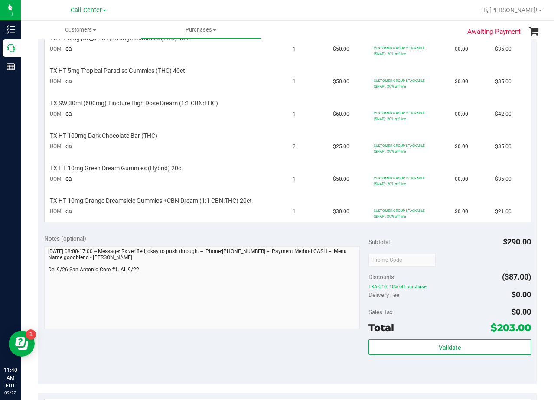
click at [316, 235] on div "Notes (optional)" at bounding box center [206, 238] width 324 height 9
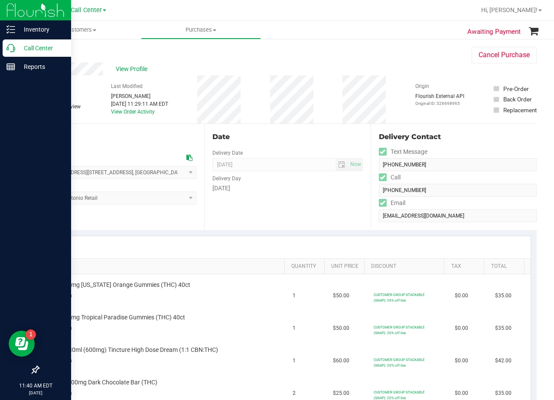
click at [17, 50] on p "Call Center" at bounding box center [41, 48] width 52 height 10
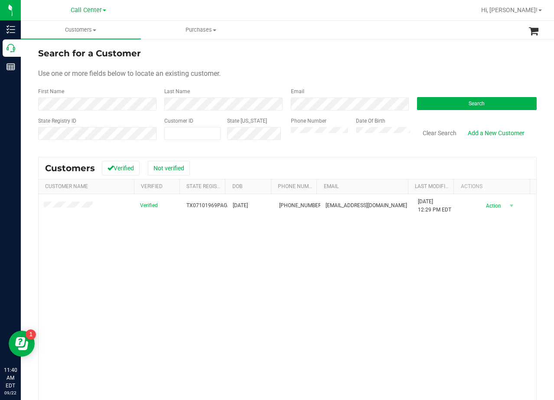
click at [327, 75] on div "Use one or more fields below to locate an existing customer." at bounding box center [287, 73] width 498 height 10
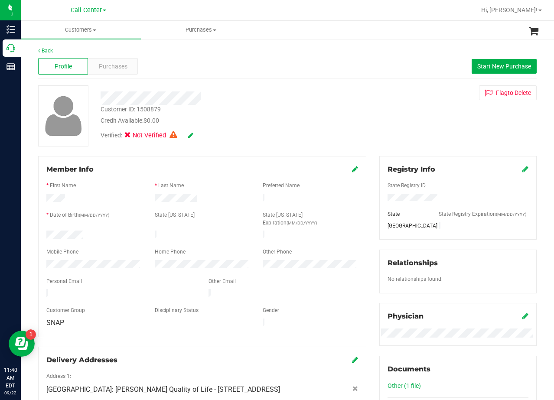
click at [315, 105] on div "Customer ID: 1508879 Credit Available: $0.00" at bounding box center [222, 115] width 256 height 20
click at [325, 121] on div "Credit Available: $0.00" at bounding box center [221, 120] width 243 height 9
click at [332, 115] on div "Customer ID: 1508879 Credit Available: $0.00" at bounding box center [222, 115] width 256 height 20
click at [395, 98] on div "Flag to [GEOGRAPHIC_DATA]" at bounding box center [457, 92] width 170 height 15
click at [334, 107] on div "Customer ID: 1508879 Credit Available: $0.00" at bounding box center [222, 115] width 256 height 20
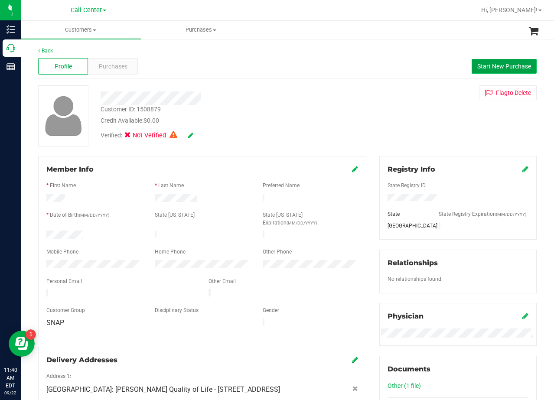
click at [471, 68] on button "Start New Purchase" at bounding box center [503, 66] width 65 height 15
click at [353, 71] on div "Profile Purchases Start New Purchase" at bounding box center [287, 67] width 498 height 24
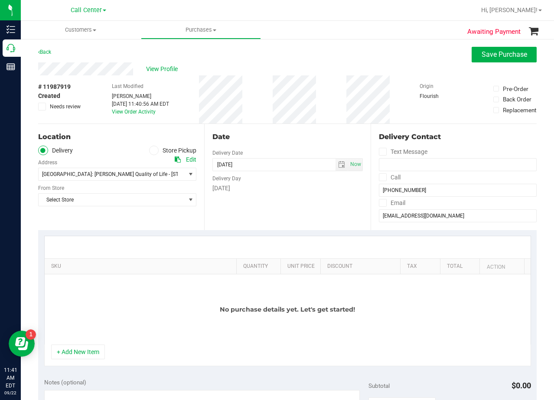
click at [336, 124] on div "Date Delivery Date [DATE] Now [DATE] 11:41 AM Now Delivery Day [DATE]" at bounding box center [287, 177] width 166 height 106
click at [151, 197] on span "Select Store" at bounding box center [112, 200] width 146 height 12
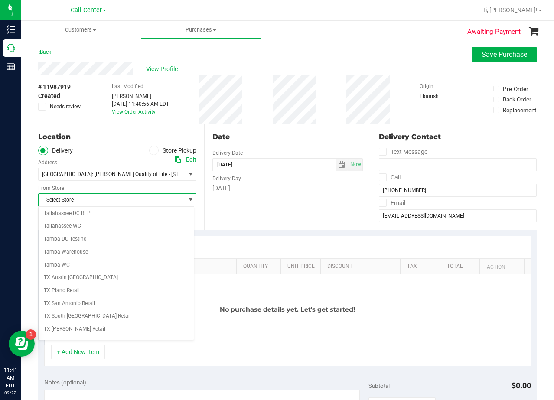
scroll to position [629, 0]
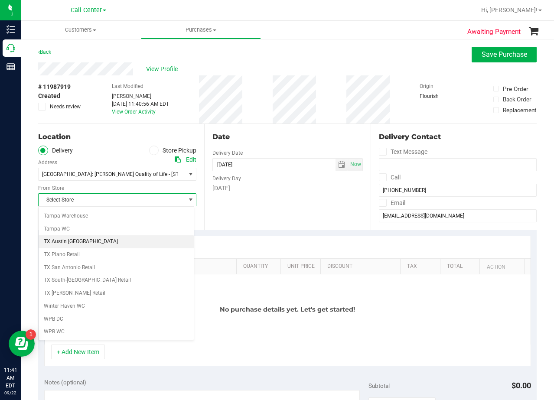
click at [133, 244] on li "TX Austin [GEOGRAPHIC_DATA]" at bounding box center [116, 241] width 155 height 13
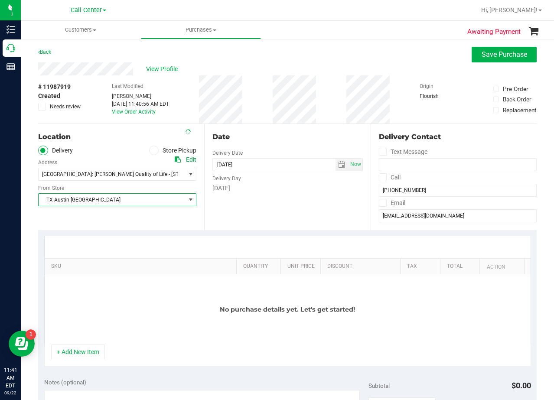
click at [241, 210] on div "Date Delivery Date [DATE] Now [DATE] 11:41 AM Now Delivery Day [DATE]" at bounding box center [287, 177] width 166 height 106
click at [338, 166] on span "select" at bounding box center [341, 164] width 7 height 7
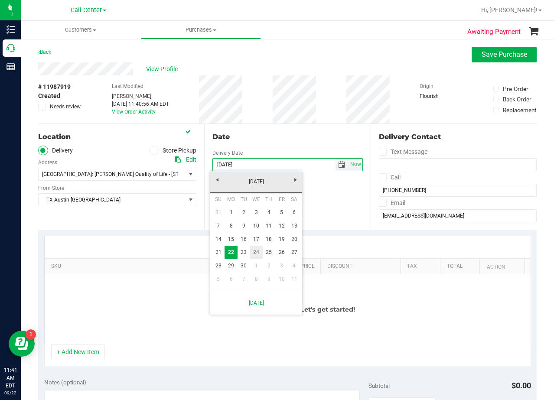
click at [257, 248] on link "24" at bounding box center [256, 252] width 13 height 13
type input "[DATE]"
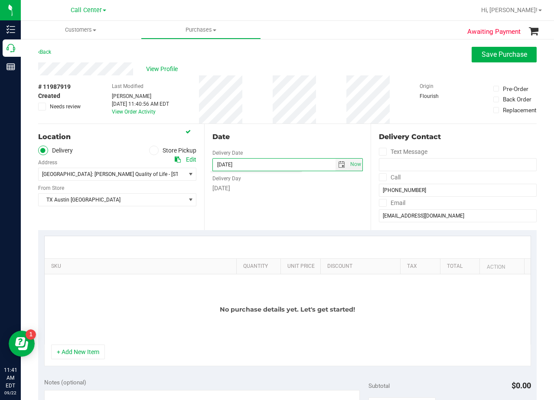
click at [259, 194] on div "Date Delivery Date [DATE] Now [DATE] 11:41 AM Now Delivery Day [DATE]" at bounding box center [287, 177] width 166 height 106
click at [272, 124] on div "Date Delivery Date [DATE] Now [DATE] 11:41 AM Now Delivery Day [DATE]" at bounding box center [287, 177] width 166 height 106
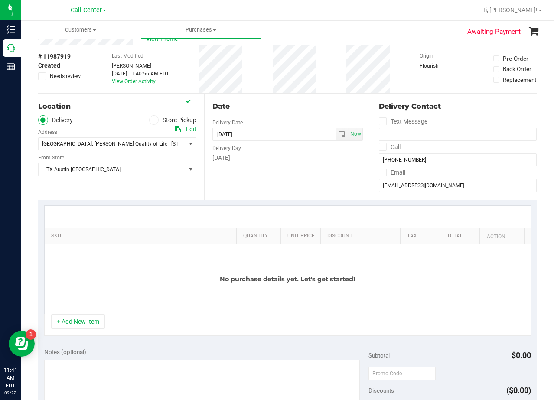
scroll to position [43, 0]
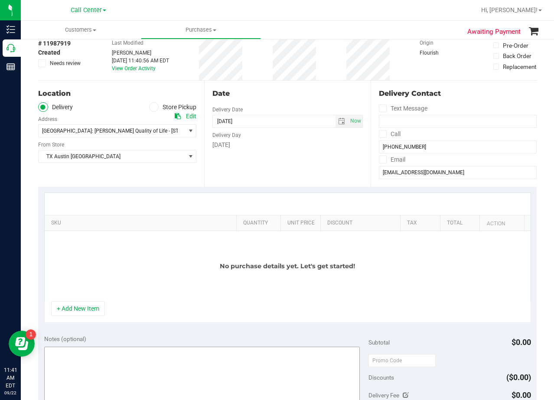
click at [92, 307] on button "+ Add New Item" at bounding box center [78, 308] width 54 height 15
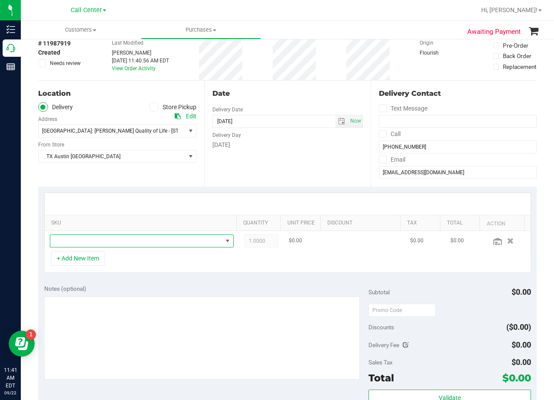
click at [90, 239] on span "NO DATA FOUND" at bounding box center [136, 241] width 172 height 12
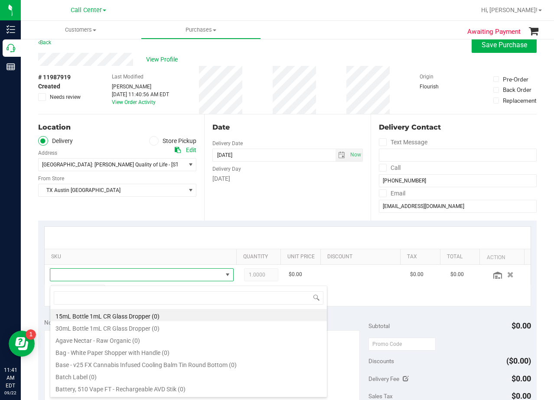
scroll to position [0, 0]
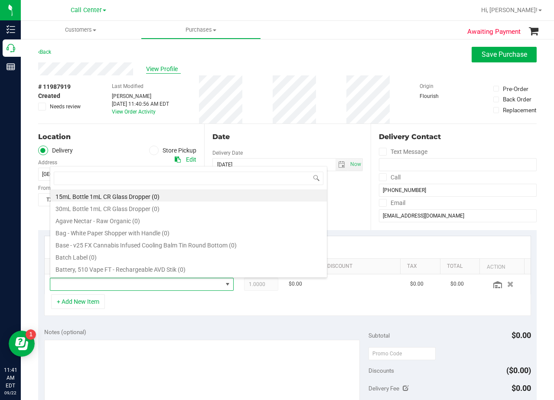
click at [165, 70] on span "View Profile" at bounding box center [163, 69] width 35 height 9
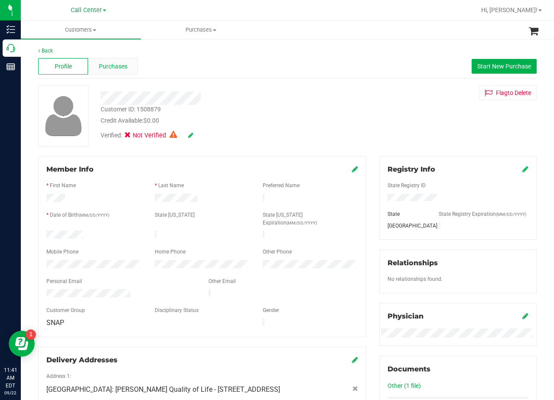
click at [119, 66] on span "Purchases" at bounding box center [113, 66] width 29 height 9
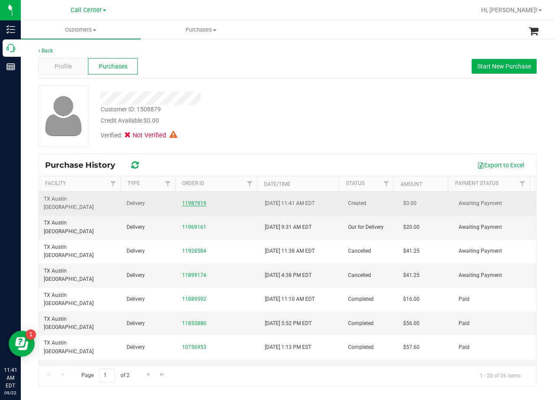
click at [195, 201] on link "11987919" at bounding box center [194, 203] width 24 height 6
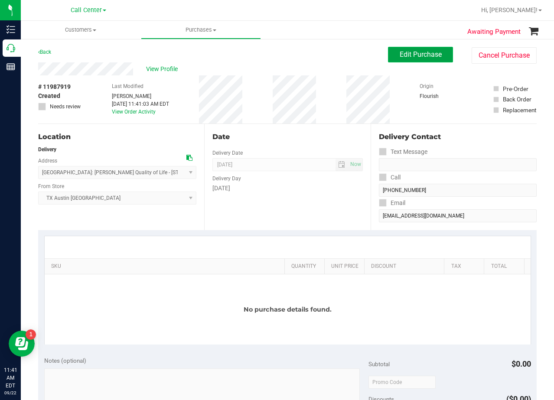
click at [417, 58] on span "Edit Purchase" at bounding box center [420, 54] width 42 height 8
click at [329, 74] on div "View Profile" at bounding box center [213, 68] width 350 height 13
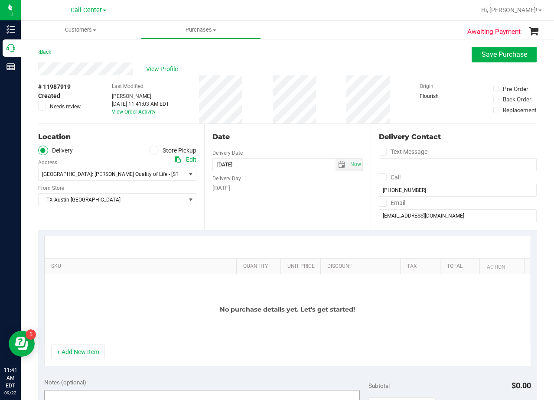
click at [81, 356] on button "+ Add New Item" at bounding box center [78, 351] width 54 height 15
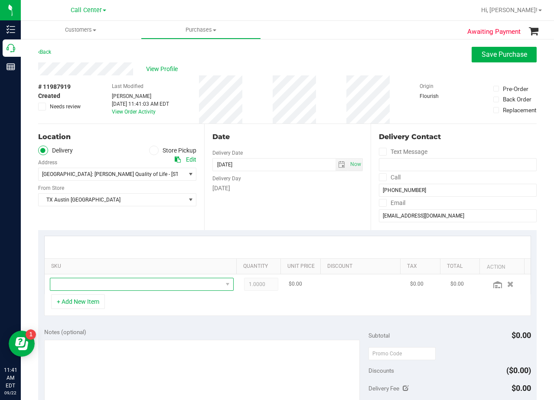
click at [97, 285] on span "NO DATA FOUND" at bounding box center [136, 284] width 172 height 12
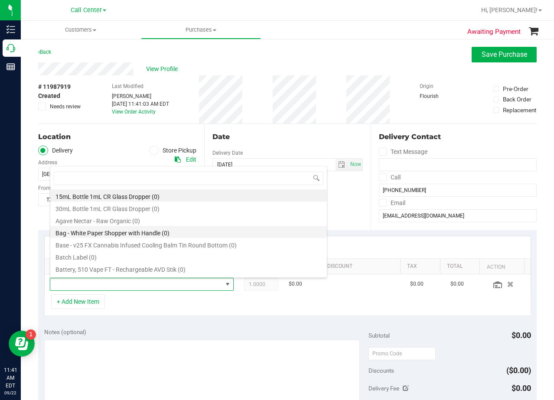
scroll to position [13, 174]
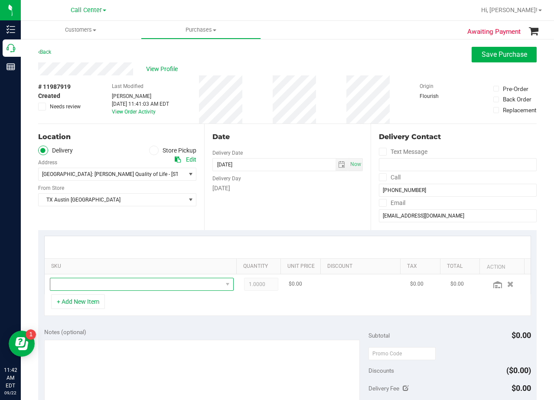
click at [160, 285] on span "NO DATA FOUND" at bounding box center [136, 284] width 172 height 12
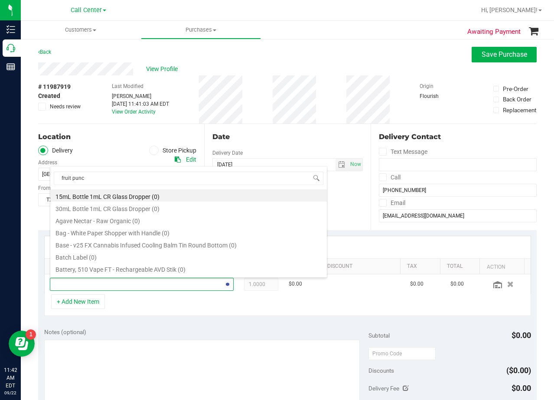
type input "fruit punch"
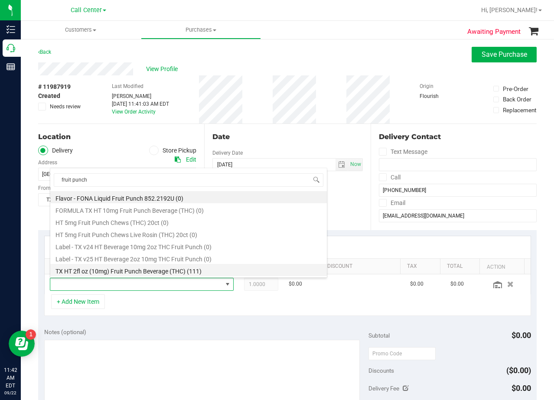
click at [172, 268] on li "TX HT 2fl oz (10mg) Fruit Punch Beverage (THC) (111)" at bounding box center [188, 270] width 276 height 12
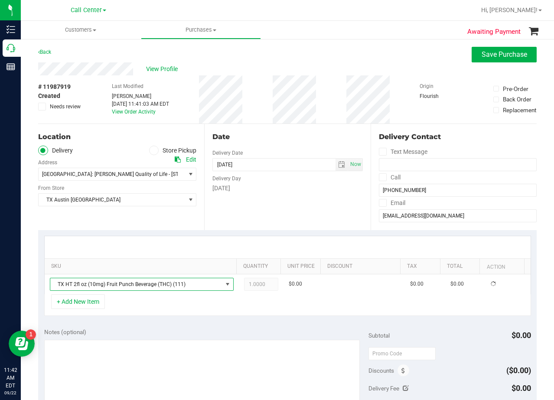
click at [276, 220] on div "Date Delivery Date [DATE] Now [DATE] 08:00 AM Now Delivery Day [DATE]" at bounding box center [287, 177] width 166 height 106
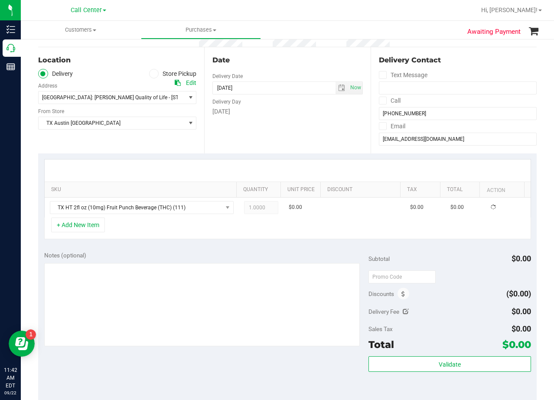
scroll to position [87, 0]
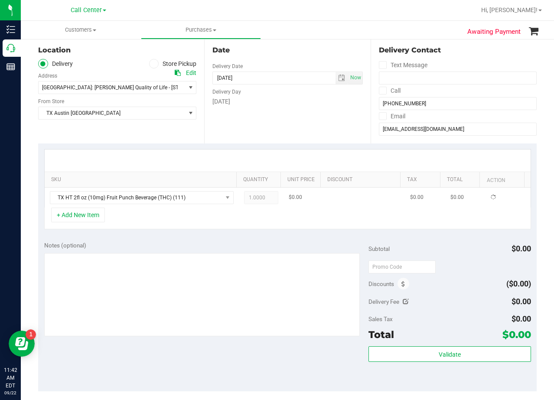
click at [261, 207] on td "1.0000 1" at bounding box center [261, 198] width 45 height 20
click at [272, 227] on div "+ Add New Item" at bounding box center [287, 218] width 486 height 22
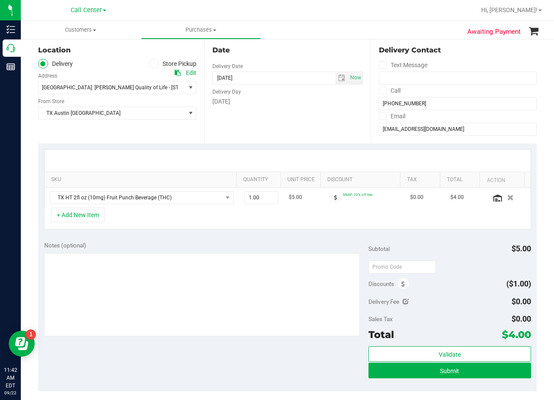
click at [345, 126] on div "Date Delivery Date [DATE] Now [DATE] 08:00 AM Now Delivery Day [DATE]" at bounding box center [287, 90] width 166 height 106
click at [249, 198] on span "1.00 1" at bounding box center [261, 197] width 34 height 13
click at [249, 198] on input "1" at bounding box center [260, 197] width 33 height 12
type input "5"
type input "5.00"
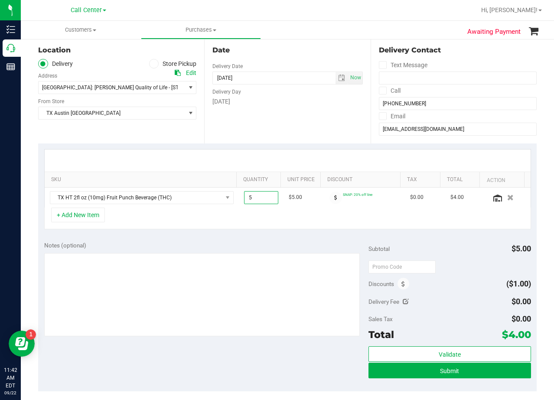
click at [256, 163] on div at bounding box center [288, 160] width 486 height 22
click at [81, 210] on button "+ Add New Item" at bounding box center [78, 214] width 54 height 15
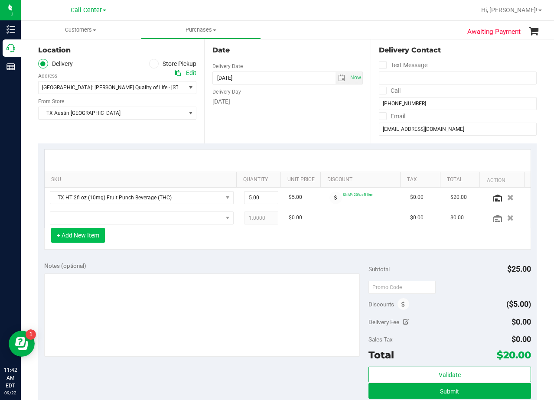
click at [81, 210] on td at bounding box center [142, 218] width 194 height 20
click at [172, 231] on div "+ Add New Item" at bounding box center [287, 239] width 486 height 22
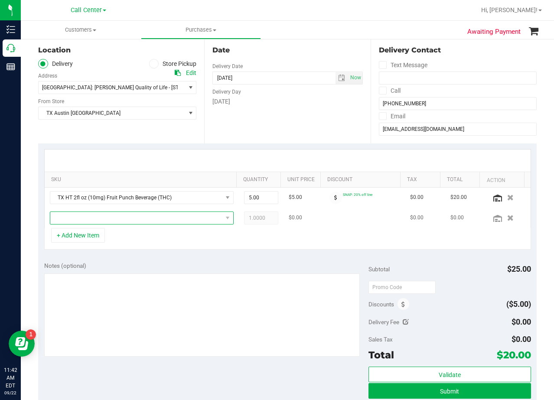
click at [168, 222] on span "NO DATA FOUND" at bounding box center [136, 218] width 172 height 12
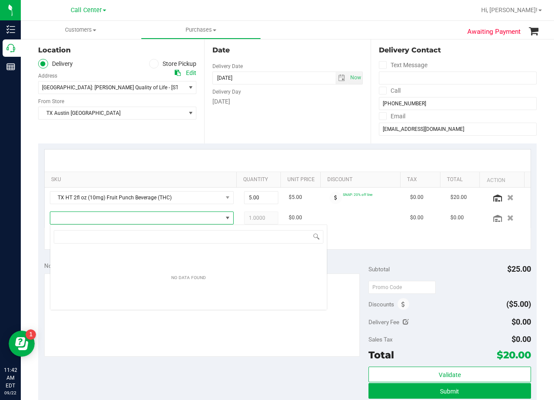
scroll to position [13, 179]
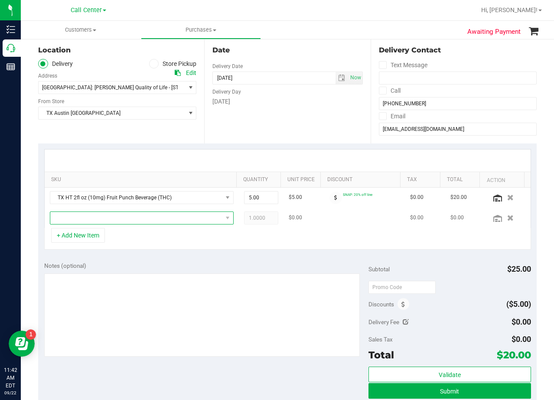
click at [133, 221] on span "NO DATA FOUND" at bounding box center [136, 218] width 172 height 12
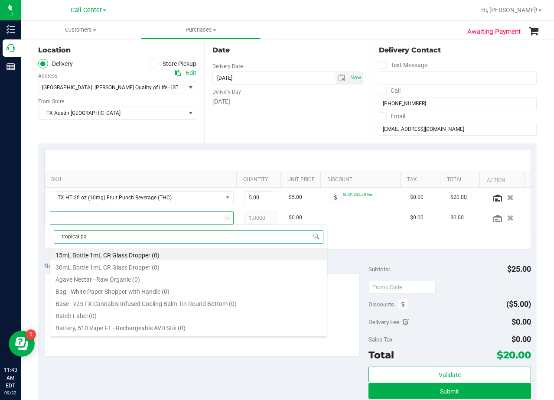
type input "tropical par"
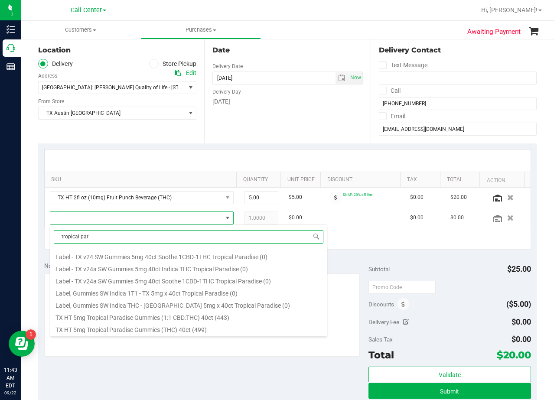
scroll to position [156, 0]
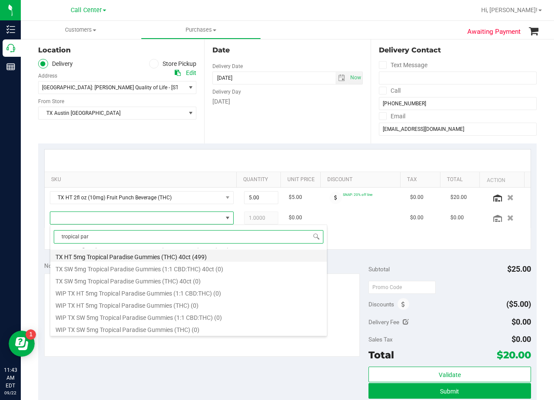
click at [202, 259] on li "TX HT 5mg Tropical Paradise Gummies (THC) 40ct (499)" at bounding box center [188, 255] width 276 height 12
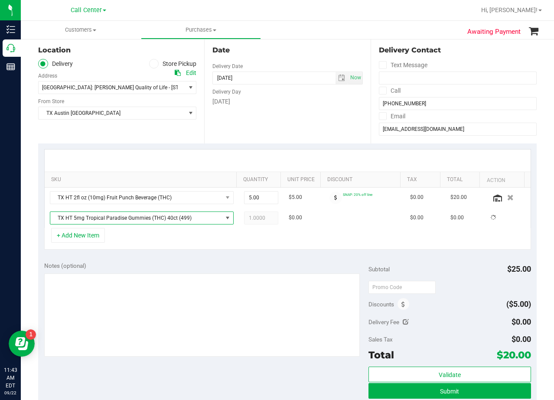
click at [202, 259] on div "Notes (optional) Subtotal $25.00 Discounts ($5.00) Delivery Fee $0.00 Sales Tax…" at bounding box center [287, 334] width 498 height 156
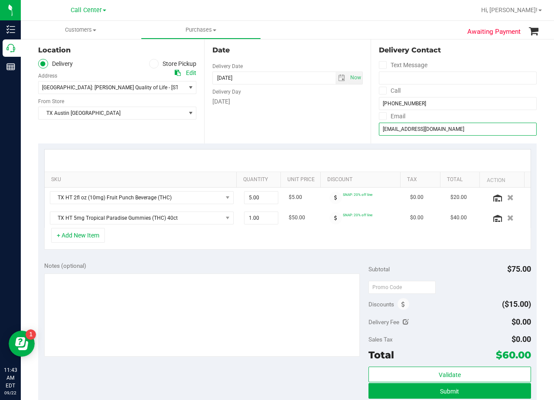
click at [418, 135] on input "[EMAIL_ADDRESS][DOMAIN_NAME]" at bounding box center [458, 129] width 158 height 13
click at [323, 113] on div "Date Delivery Date [DATE] Now [DATE] 08:00 AM Now Delivery Day [DATE]" at bounding box center [287, 90] width 166 height 106
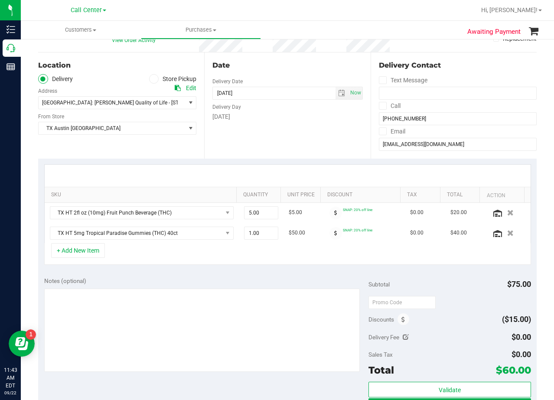
scroll to position [87, 0]
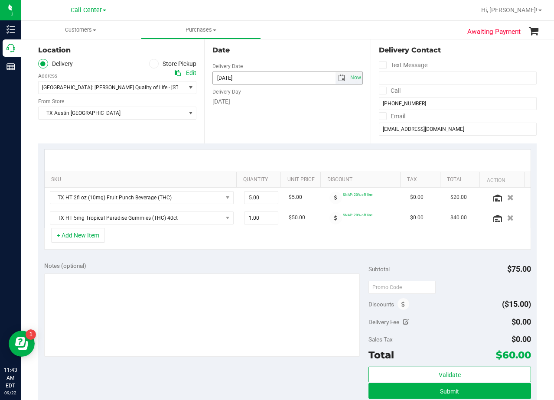
click at [338, 81] on span "select" at bounding box center [341, 77] width 7 height 7
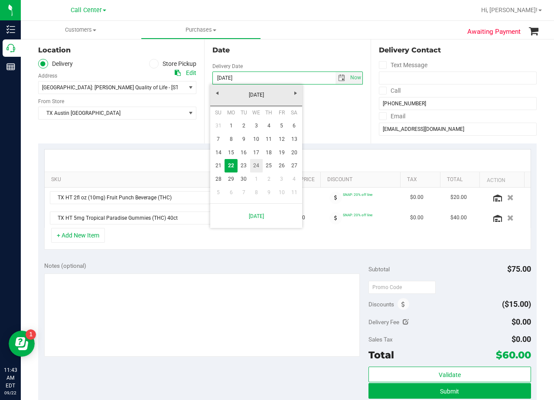
click at [257, 163] on link "24" at bounding box center [256, 165] width 13 height 13
type input "[DATE]"
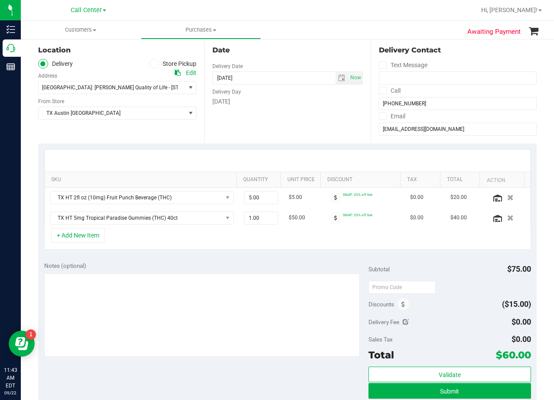
click at [263, 109] on div "Date Delivery Date [DATE] Now [DATE] 08:00 AM Now Delivery Day [DATE]" at bounding box center [287, 90] width 166 height 106
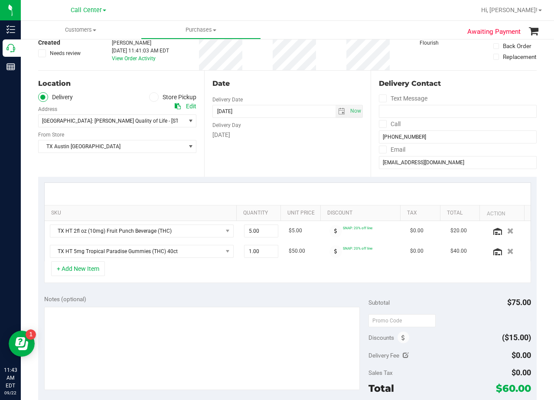
scroll to position [43, 0]
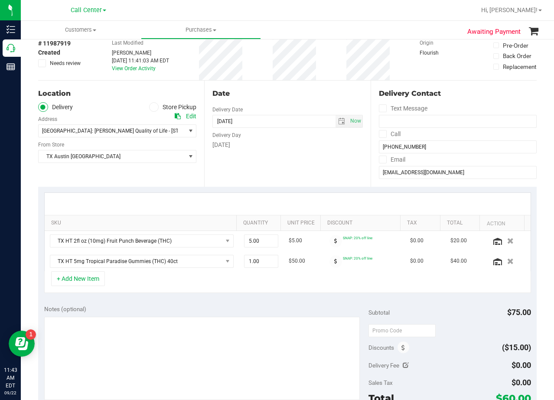
click at [278, 95] on div "Date" at bounding box center [287, 93] width 150 height 10
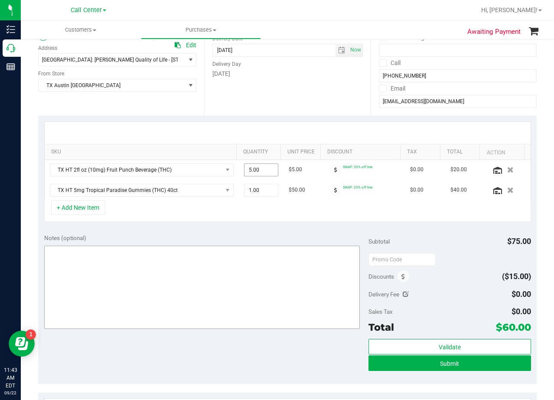
scroll to position [130, 0]
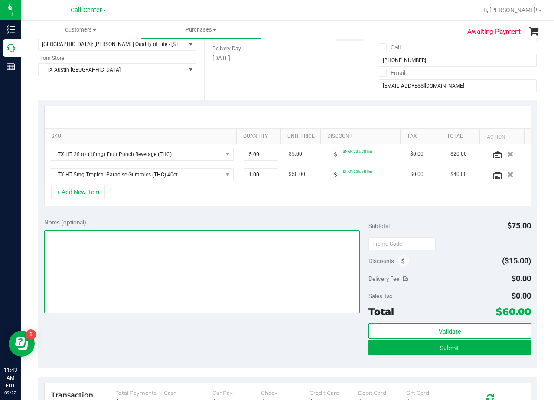
click at [265, 252] on textarea at bounding box center [202, 271] width 316 height 83
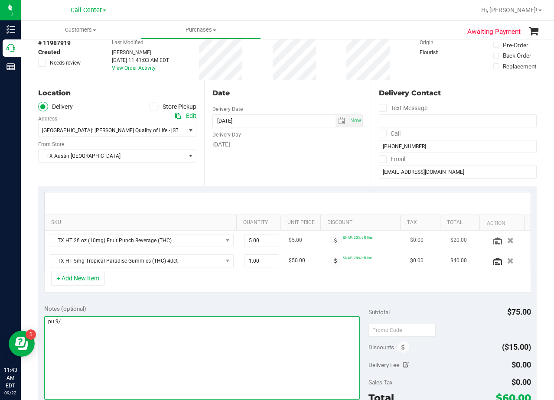
scroll to position [43, 0]
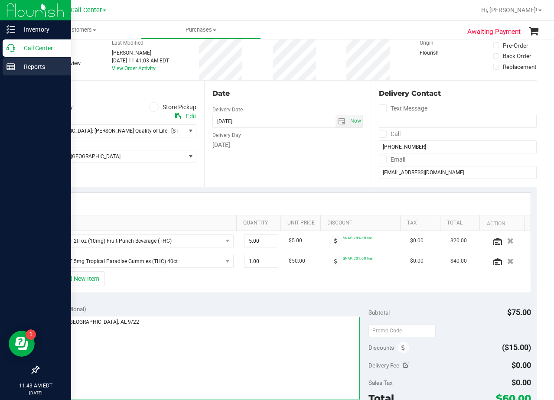
type textarea "pu 9/24 [GEOGRAPHIC_DATA]. AL 9/22"
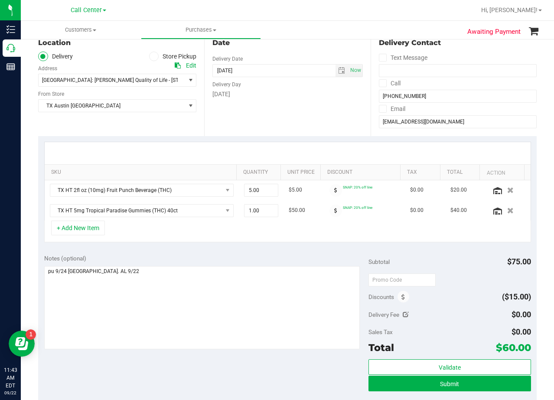
scroll to position [217, 0]
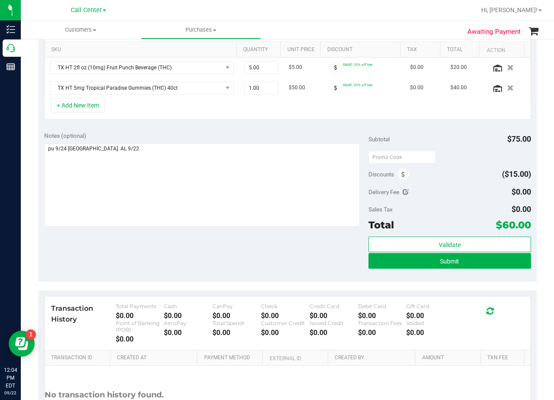
click at [303, 127] on div "Notes (optional) Subtotal $75.00 Discounts ($15.00) Delivery Fee $0.00 Sales Ta…" at bounding box center [287, 204] width 498 height 156
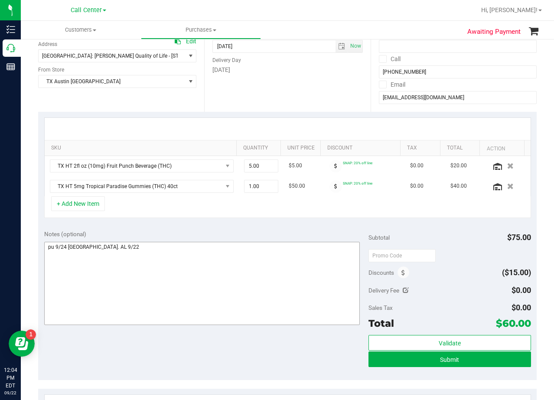
scroll to position [130, 0]
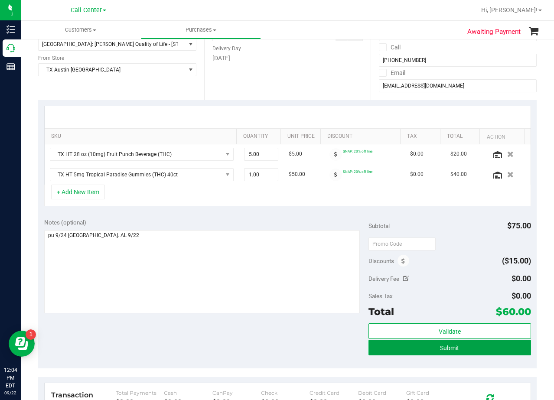
click at [390, 355] on button "Submit" at bounding box center [449, 348] width 162 height 16
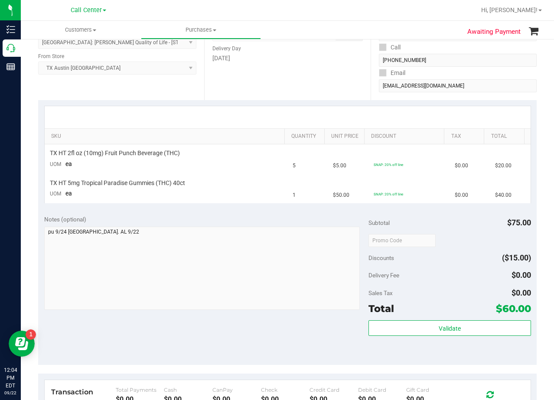
click at [326, 85] on div "Date Delivery Date [DATE] Now [DATE] 08:00 AM Now Delivery Day [DATE]" at bounding box center [287, 47] width 166 height 106
